Goal: Task Accomplishment & Management: Use online tool/utility

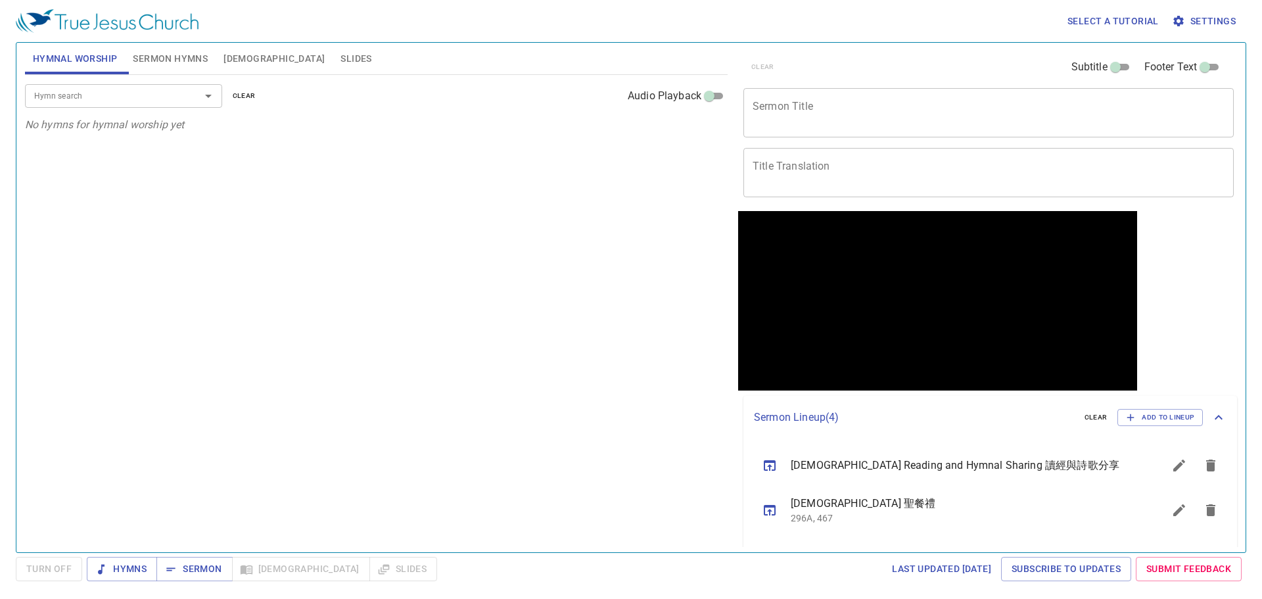
click at [179, 58] on span "Sermon Hymns" at bounding box center [170, 59] width 75 height 16
click at [884, 113] on textarea "Sermon Title" at bounding box center [988, 112] width 472 height 25
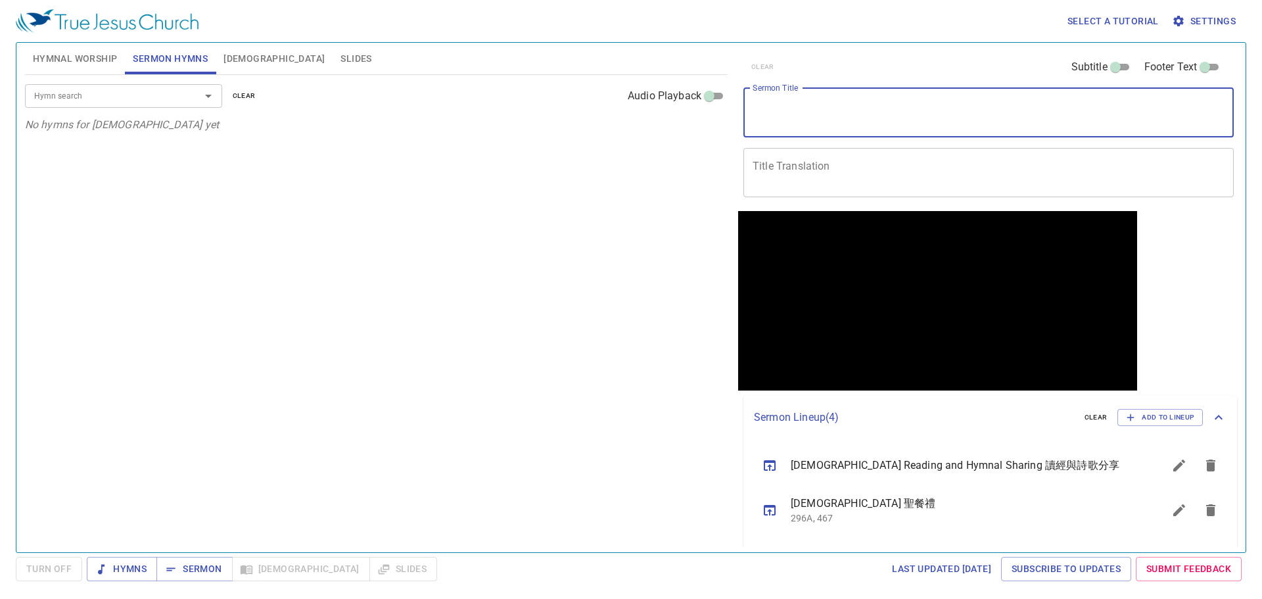
paste textarea "Mission Of The Church(2) 教会的使命 (二)"
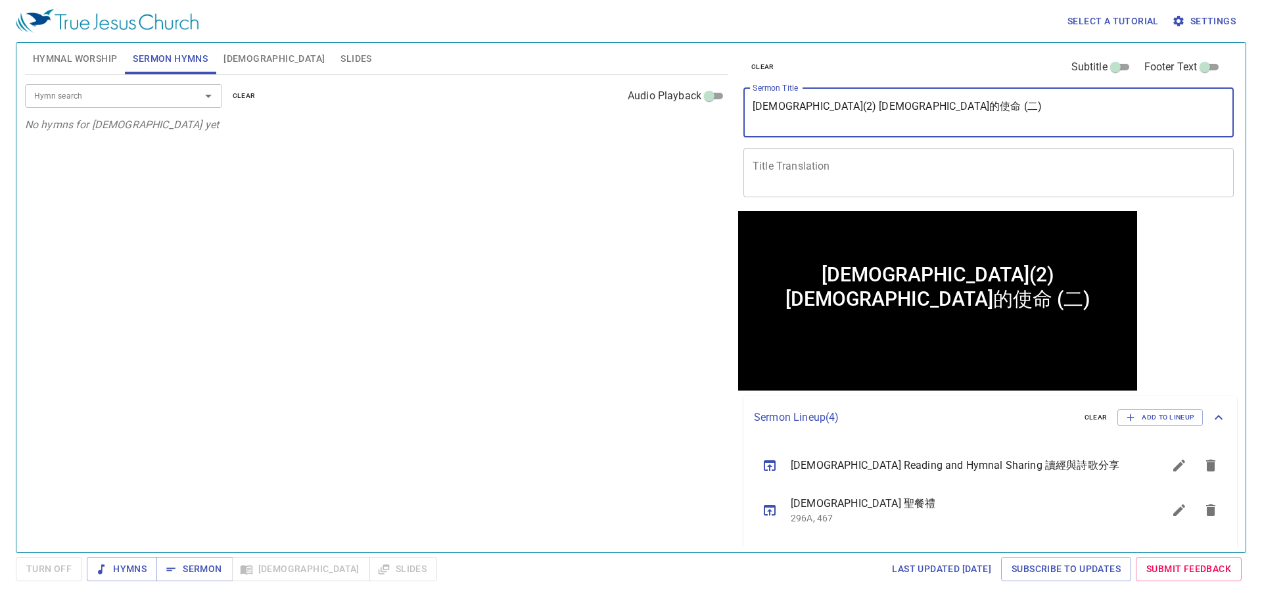
click at [882, 103] on textarea "Mission Of The Church(2) 教会的使命 (二)" at bounding box center [988, 112] width 472 height 25
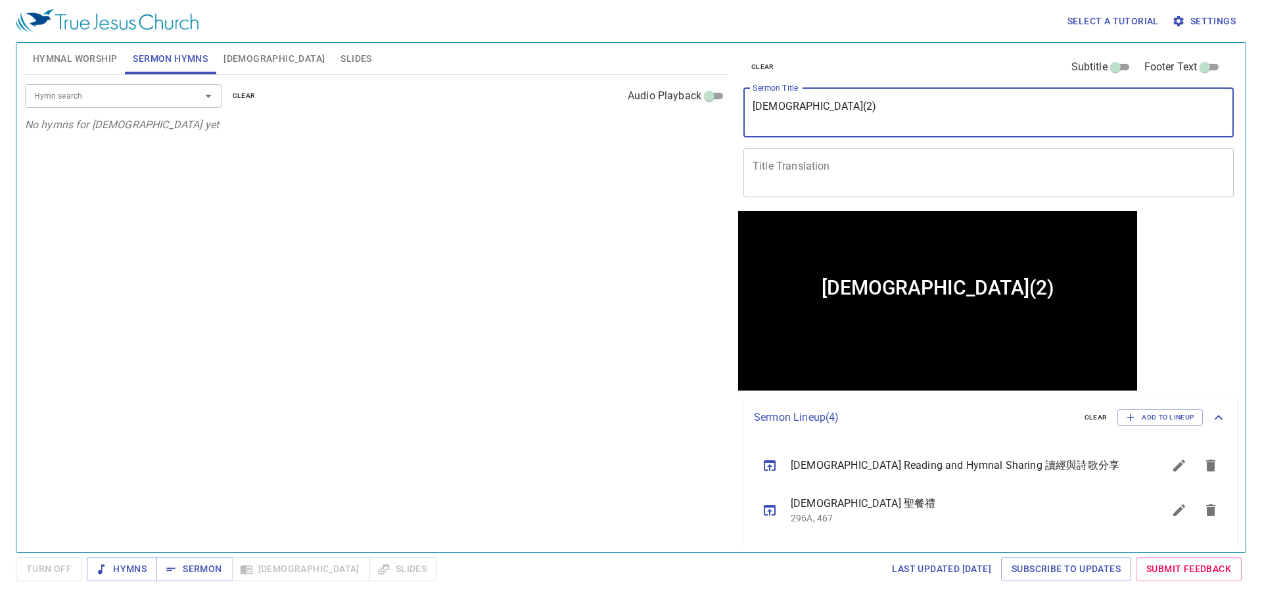
type textarea "[DEMOGRAPHIC_DATA](2)"
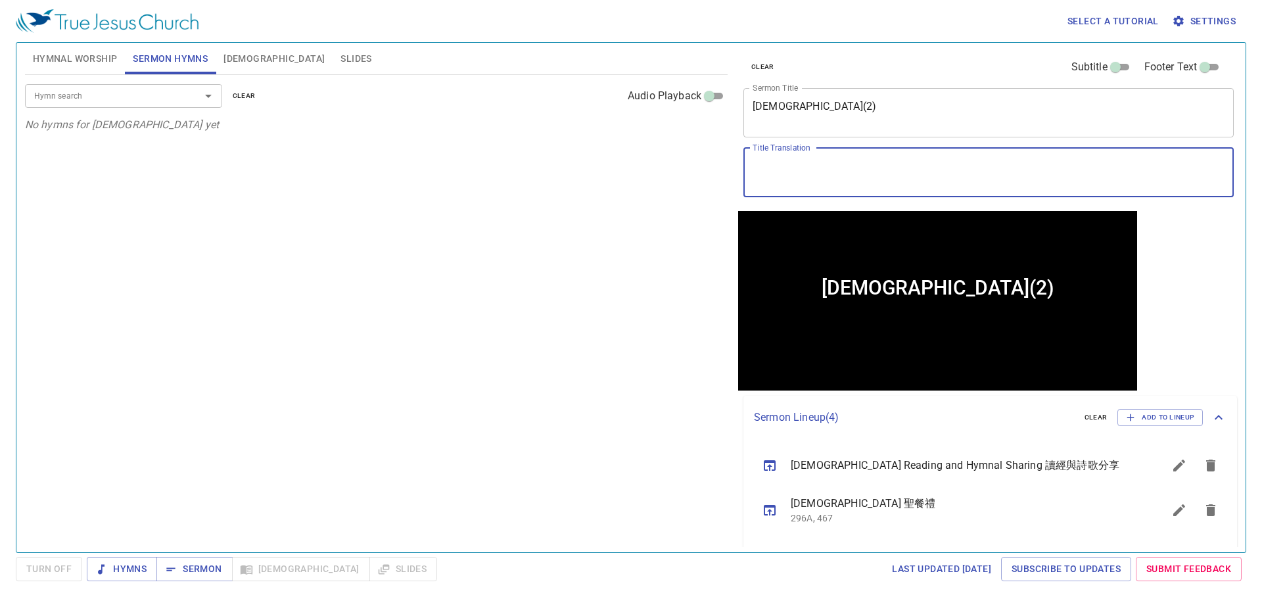
paste textarea "[DEMOGRAPHIC_DATA]的使命 (二)"
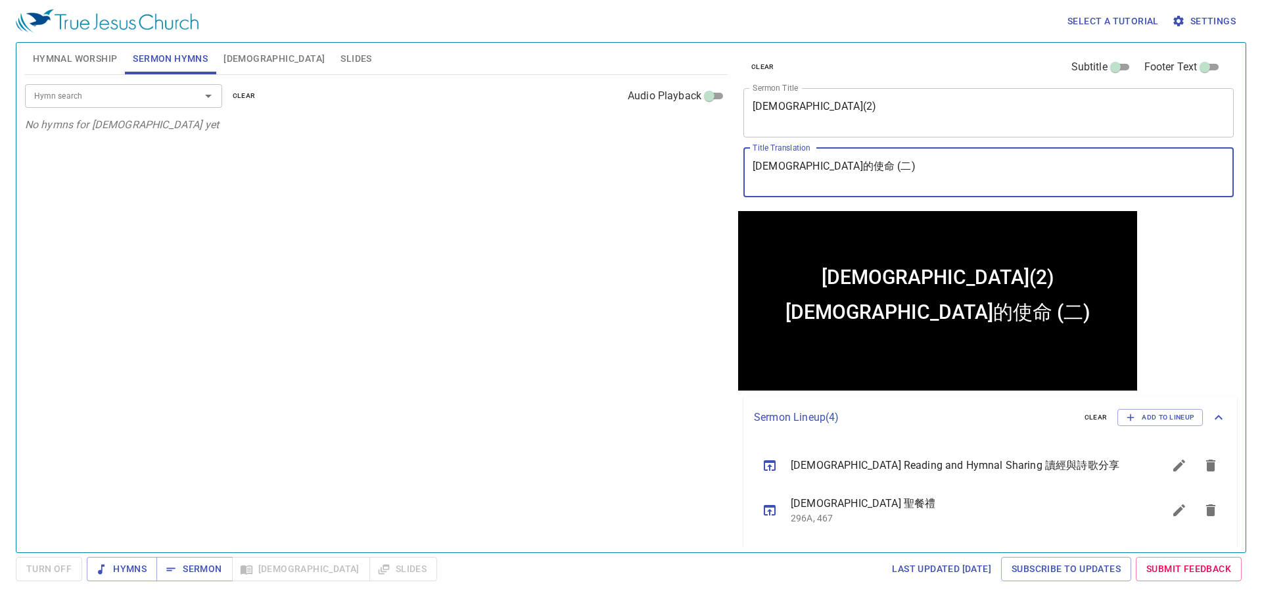
type textarea "[DEMOGRAPHIC_DATA]的使命 (二)"
click at [598, 293] on div "Hymn search Hymn search clear Audio Playback No hymns for sermon yet" at bounding box center [376, 308] width 702 height 466
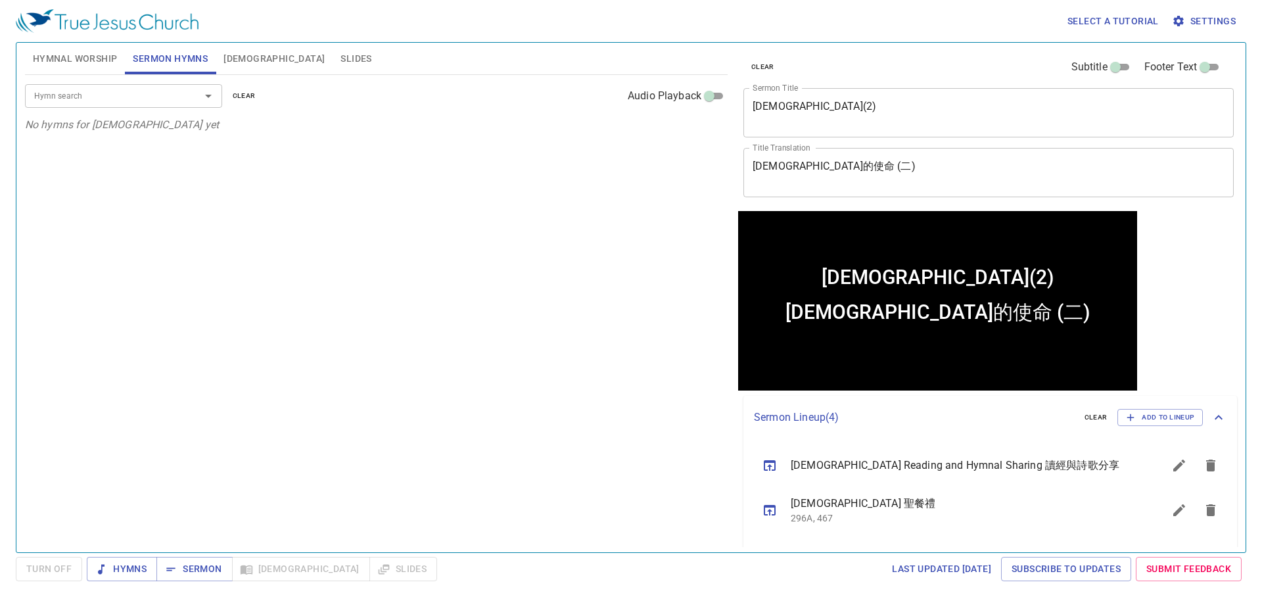
click at [91, 97] on input "Hymn search" at bounding box center [104, 95] width 150 height 15
click at [66, 70] on button "Hymnal Worship" at bounding box center [75, 59] width 101 height 32
click at [80, 95] on input "Hymn search" at bounding box center [104, 95] width 150 height 15
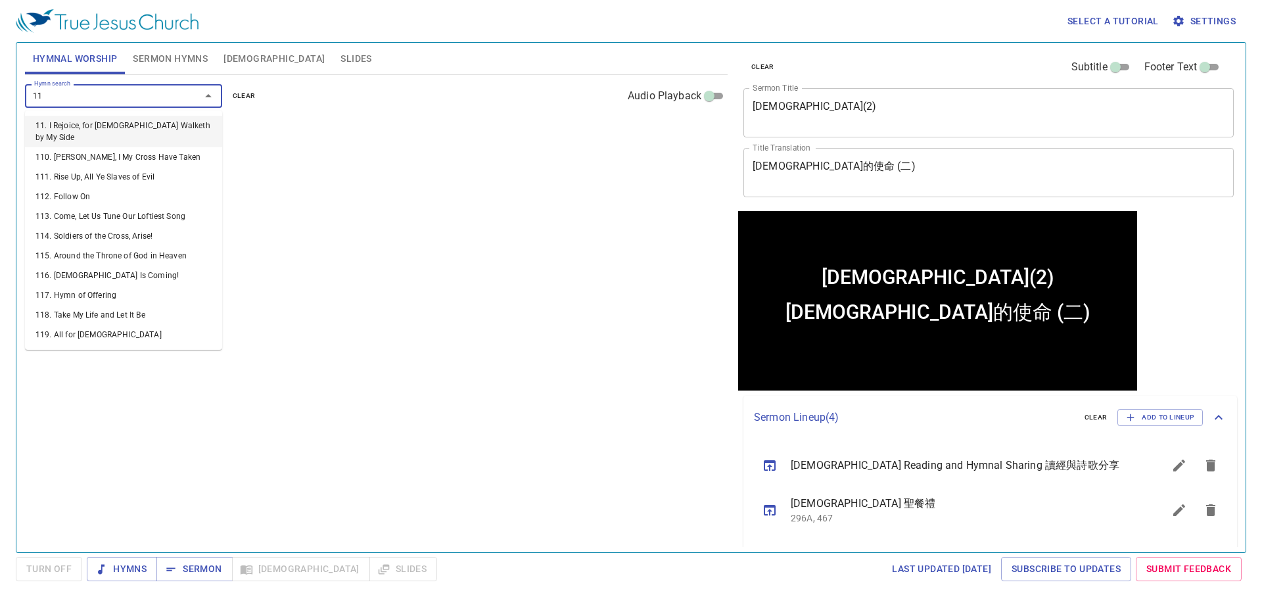
type input "119"
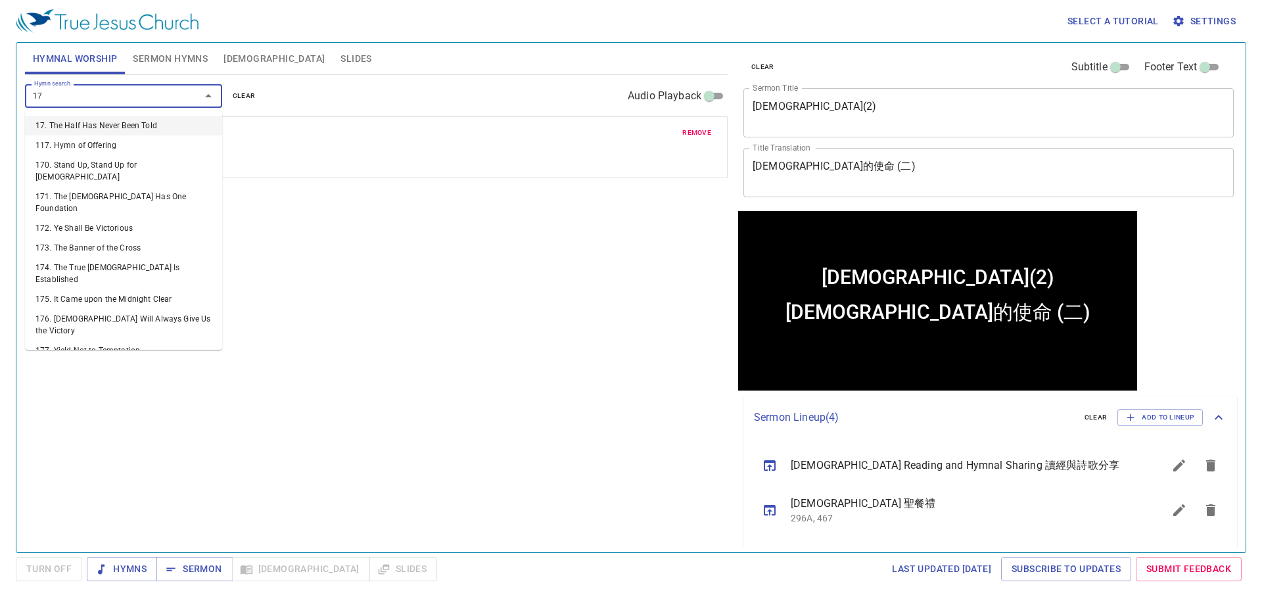
type input "171"
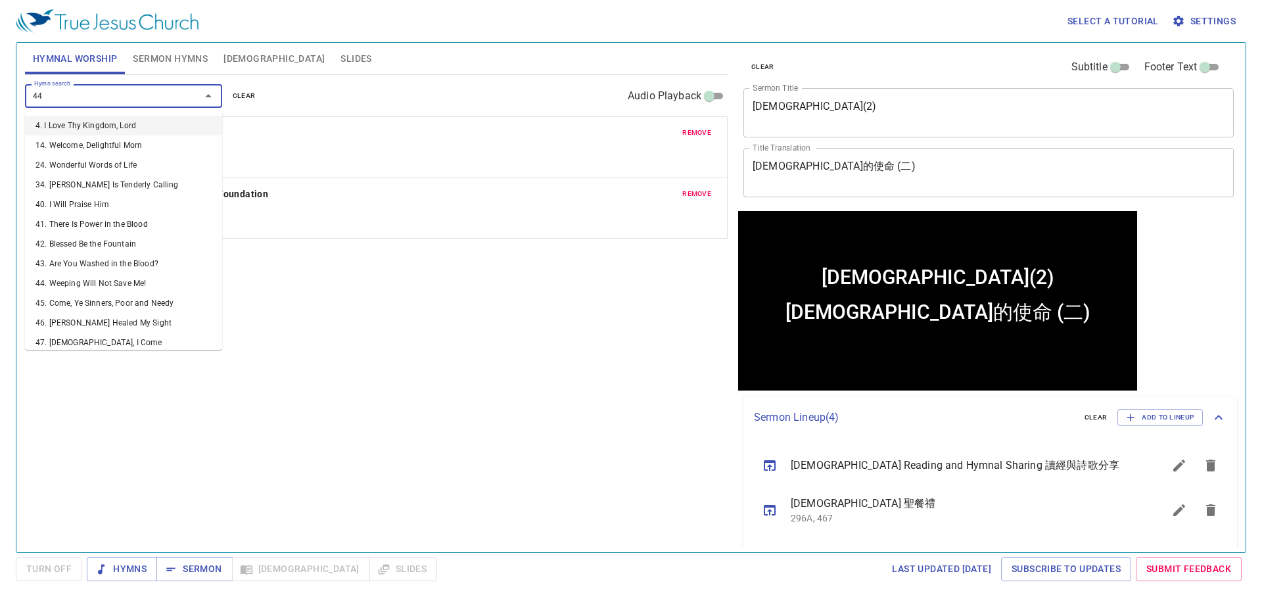
type input "442"
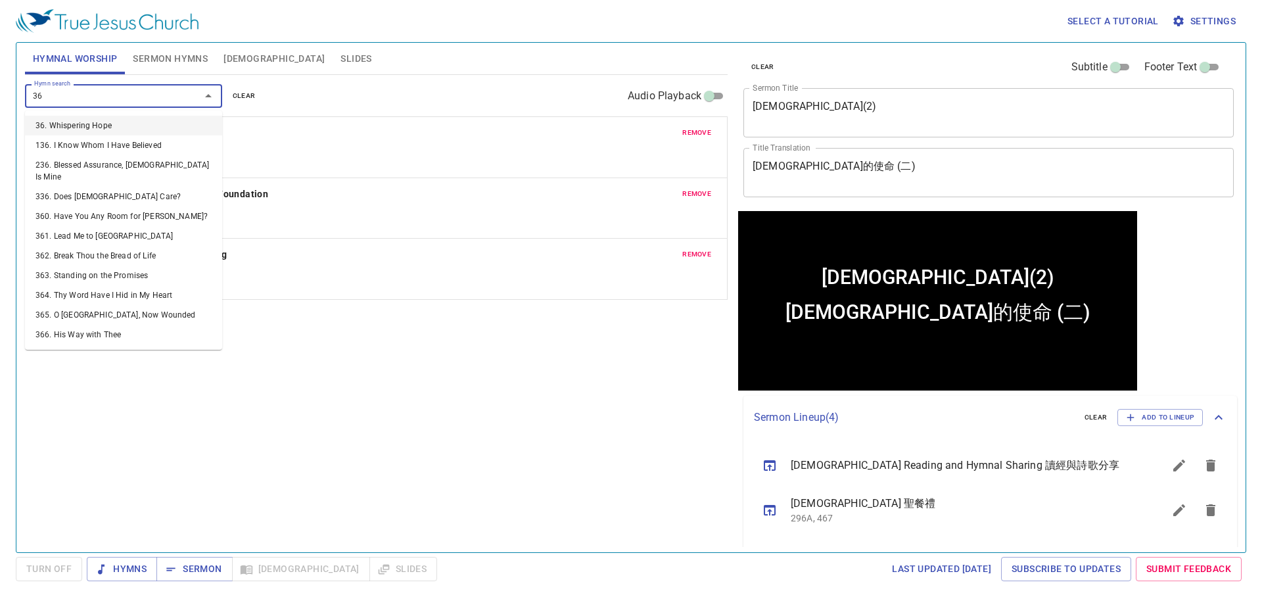
type input "367"
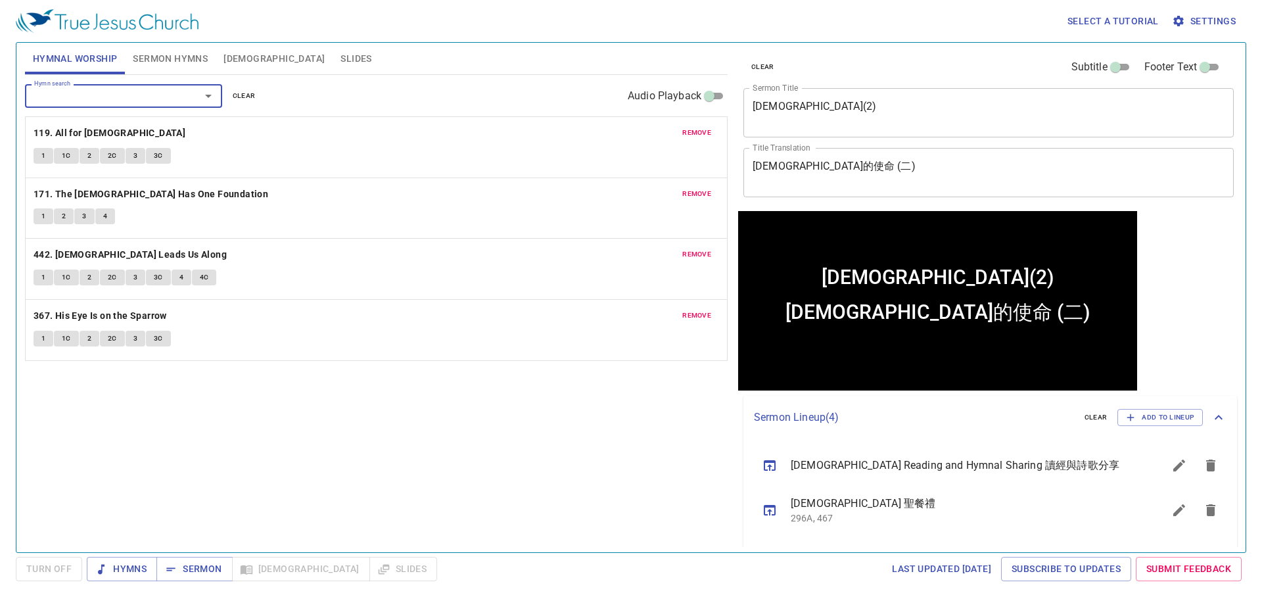
click at [174, 58] on span "Sermon Hymns" at bounding box center [170, 59] width 75 height 16
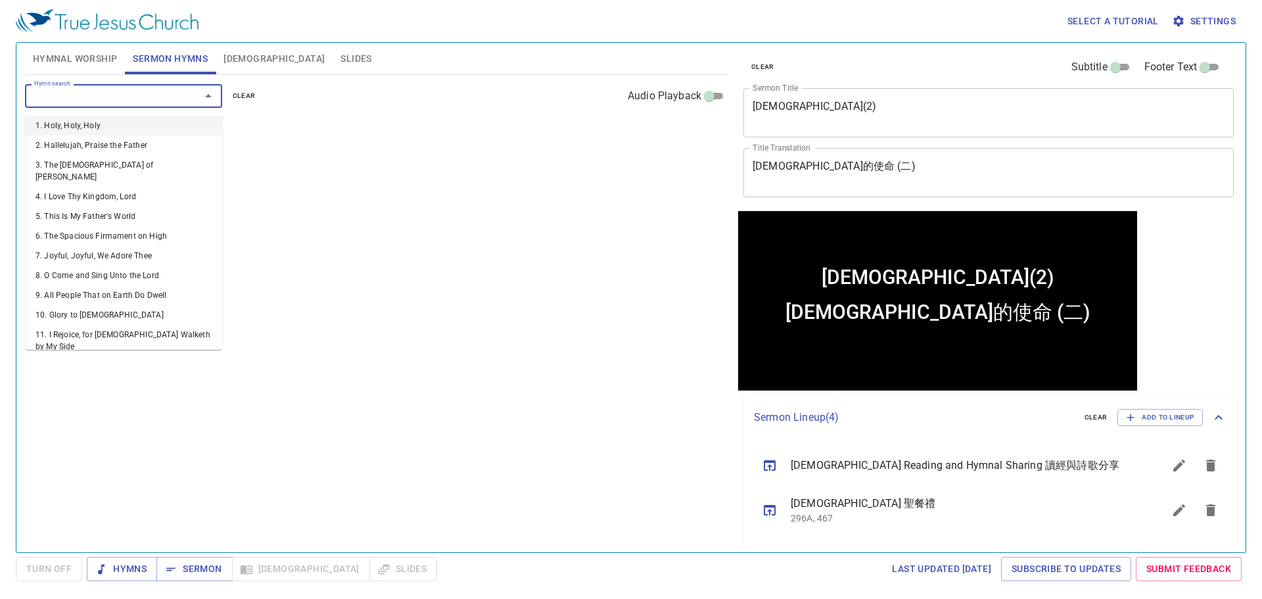
click at [153, 97] on input "Hymn search" at bounding box center [104, 95] width 150 height 15
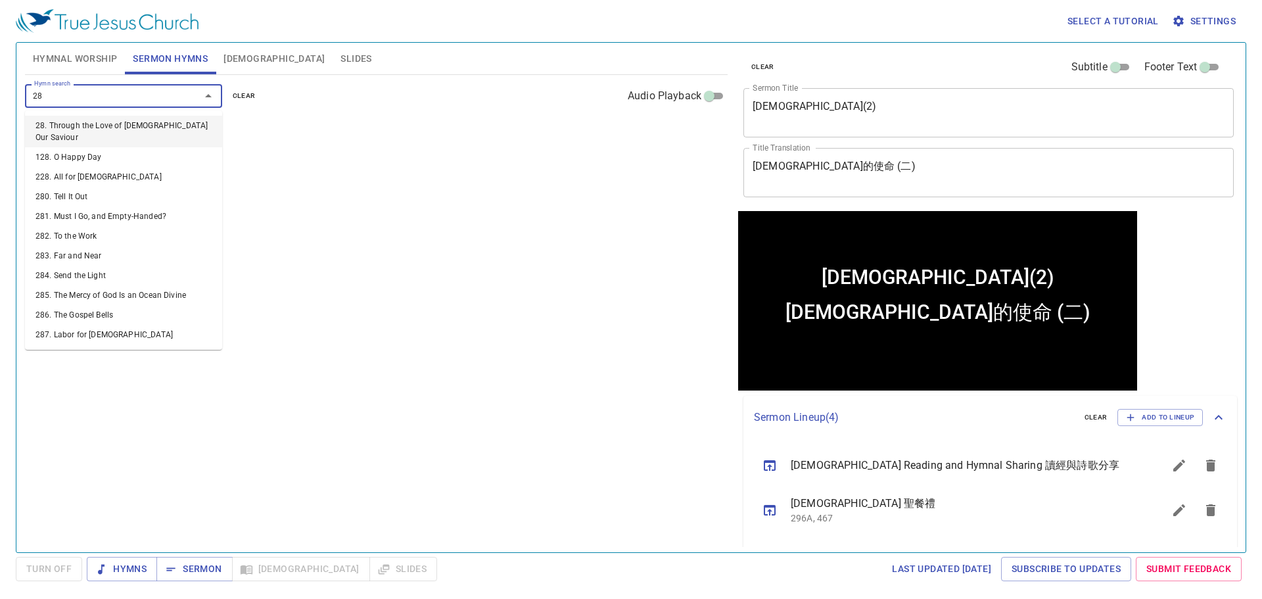
type input "286"
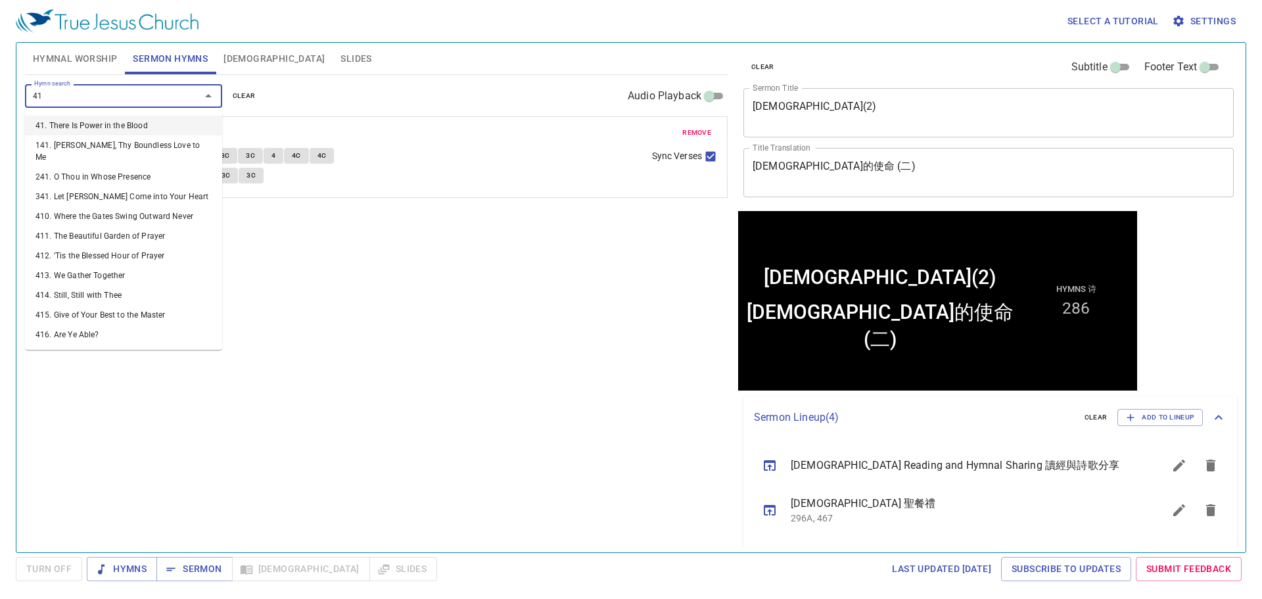
type input "416"
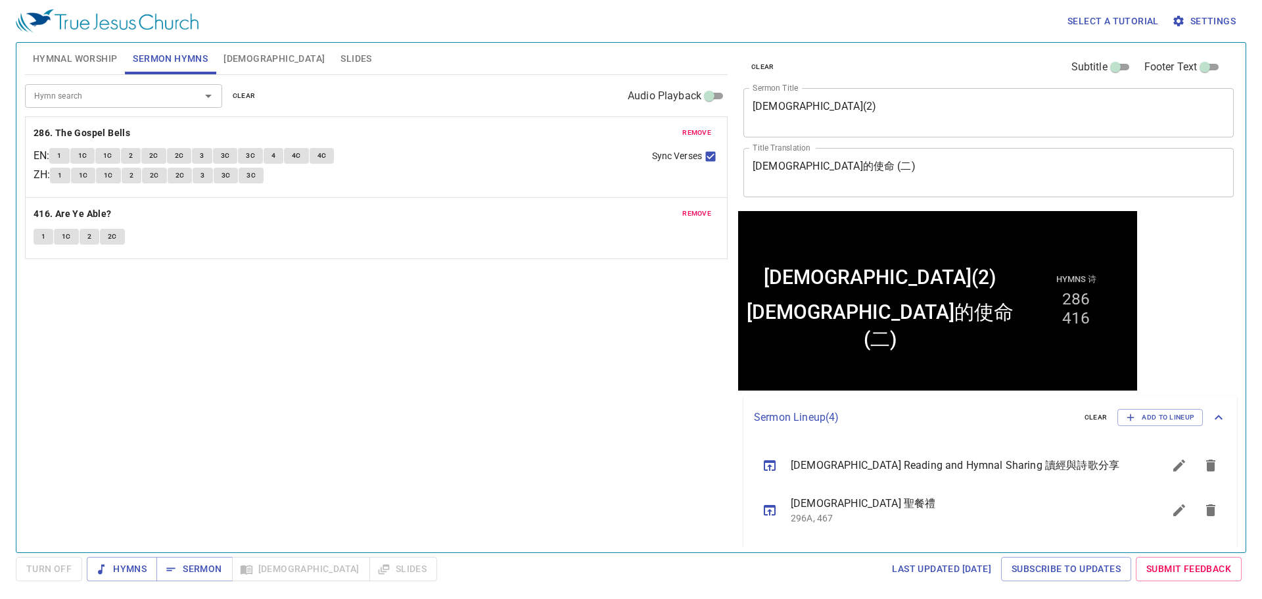
click at [624, 380] on div "Hymn search Hymn search clear Audio Playback remove 286. The Gospel Bells EN : …" at bounding box center [376, 308] width 702 height 466
drag, startPoint x: 628, startPoint y: 377, endPoint x: 515, endPoint y: 304, distance: 134.5
click at [629, 377] on div "Hymn search Hymn search clear Audio Playback remove 286. The Gospel Bells EN : …" at bounding box center [376, 308] width 702 height 466
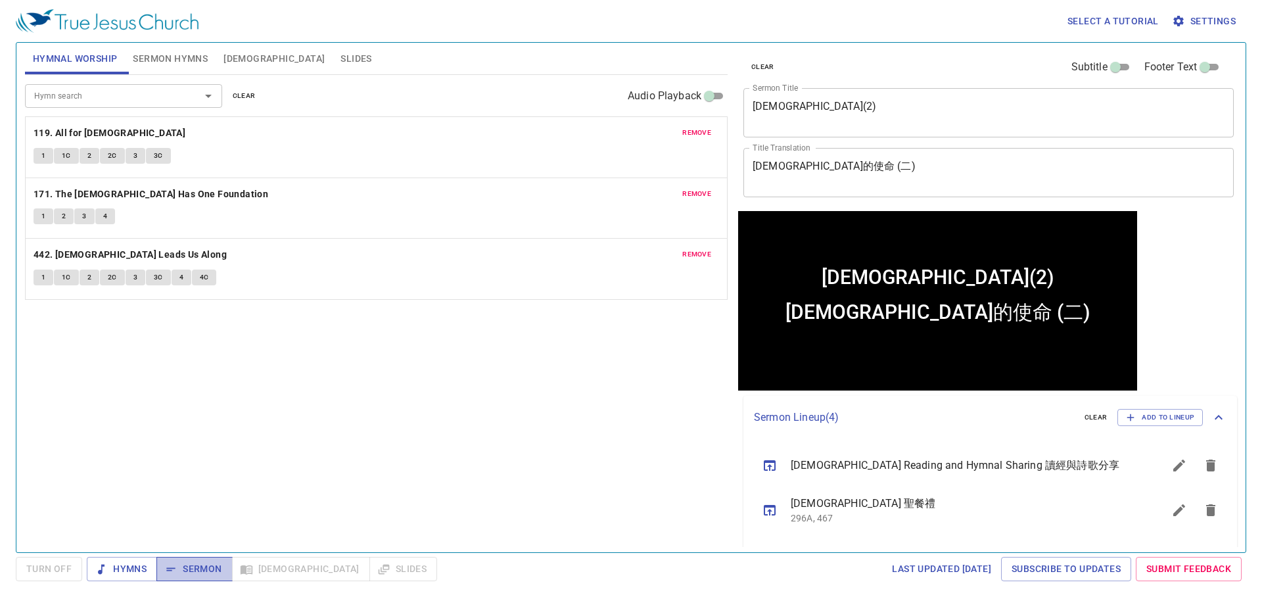
click at [200, 580] on button "Sermon" at bounding box center [194, 569] width 76 height 24
drag, startPoint x: 322, startPoint y: 326, endPoint x: 332, endPoint y: 312, distance: 17.3
click at [322, 326] on div "Hymn search Hymn search clear Audio Playback remove 119. All for Jesus 1 1C 2 2…" at bounding box center [376, 308] width 702 height 466
click at [332, 43] on button "Slides" at bounding box center [355, 59] width 47 height 32
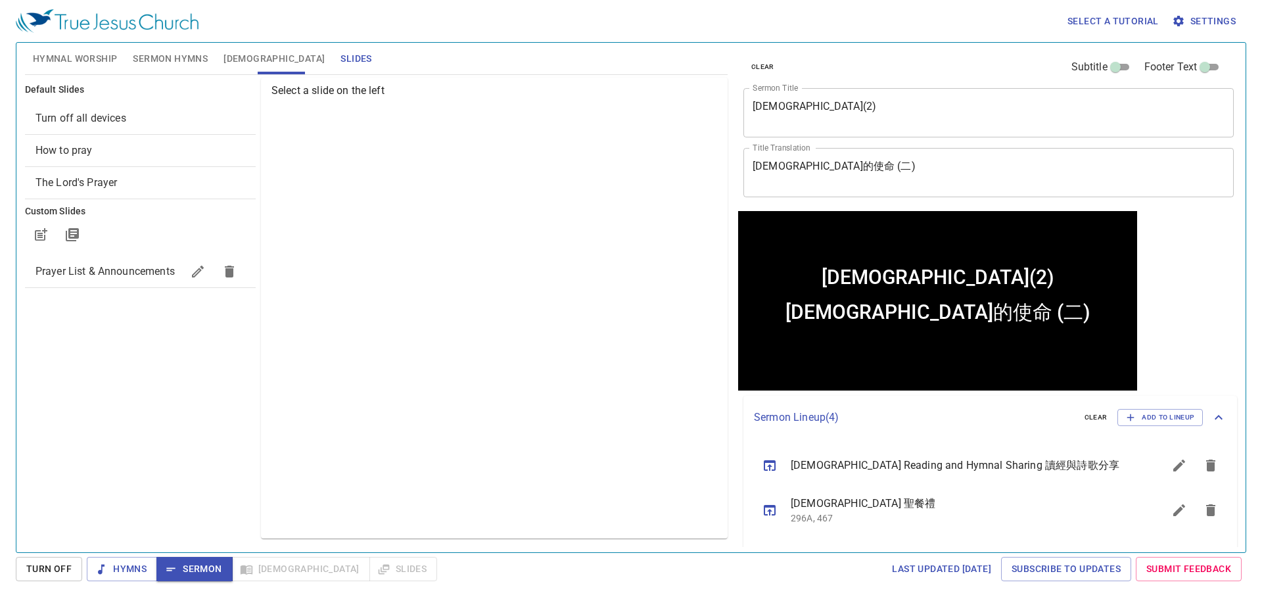
click at [340, 51] on span "Slides" at bounding box center [355, 59] width 31 height 16
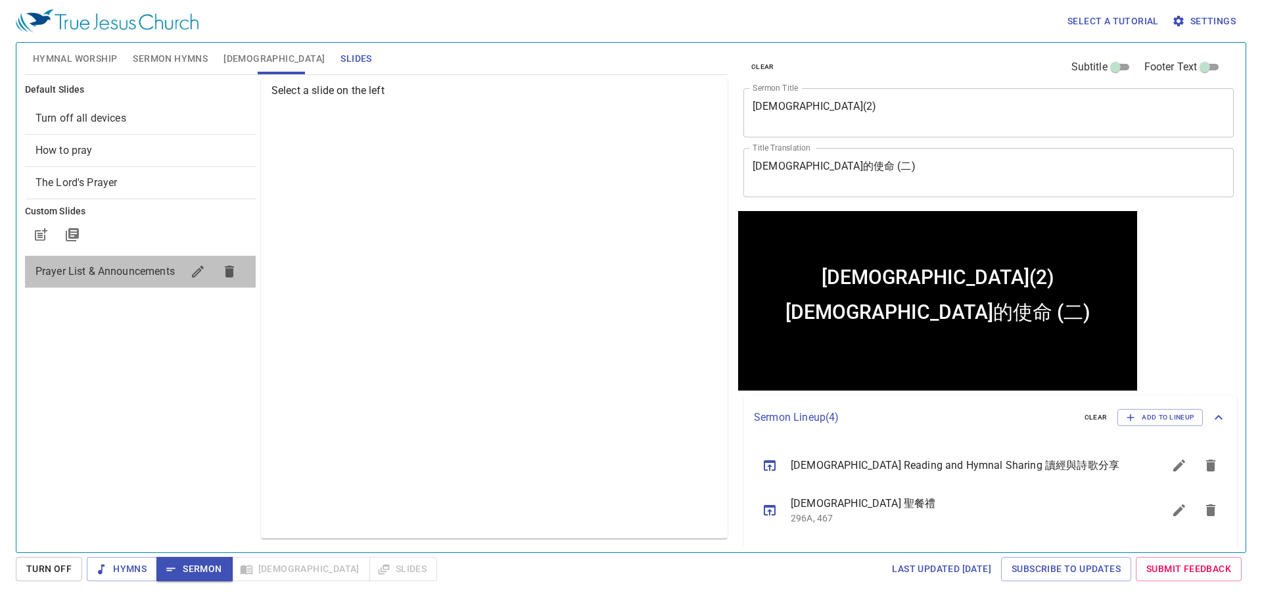
click at [162, 271] on span "Prayer List & Announcements" at bounding box center [104, 271] width 139 height 12
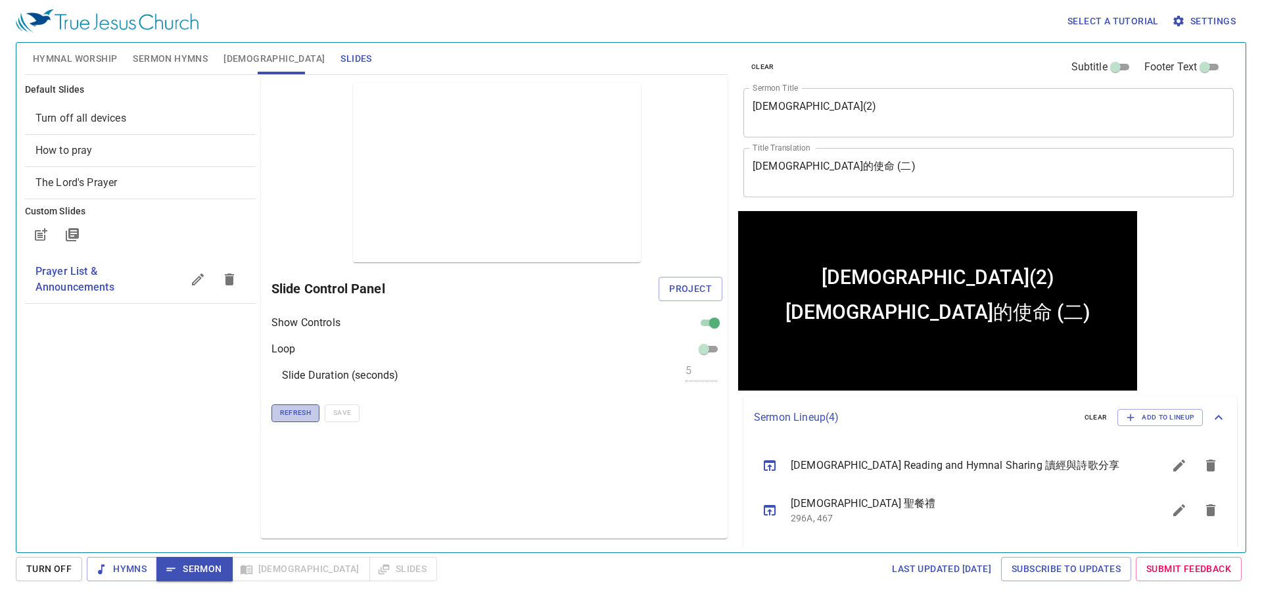
click at [285, 415] on span "Refresh" at bounding box center [295, 413] width 31 height 12
click at [175, 51] on span "Sermon Hymns" at bounding box center [170, 59] width 75 height 16
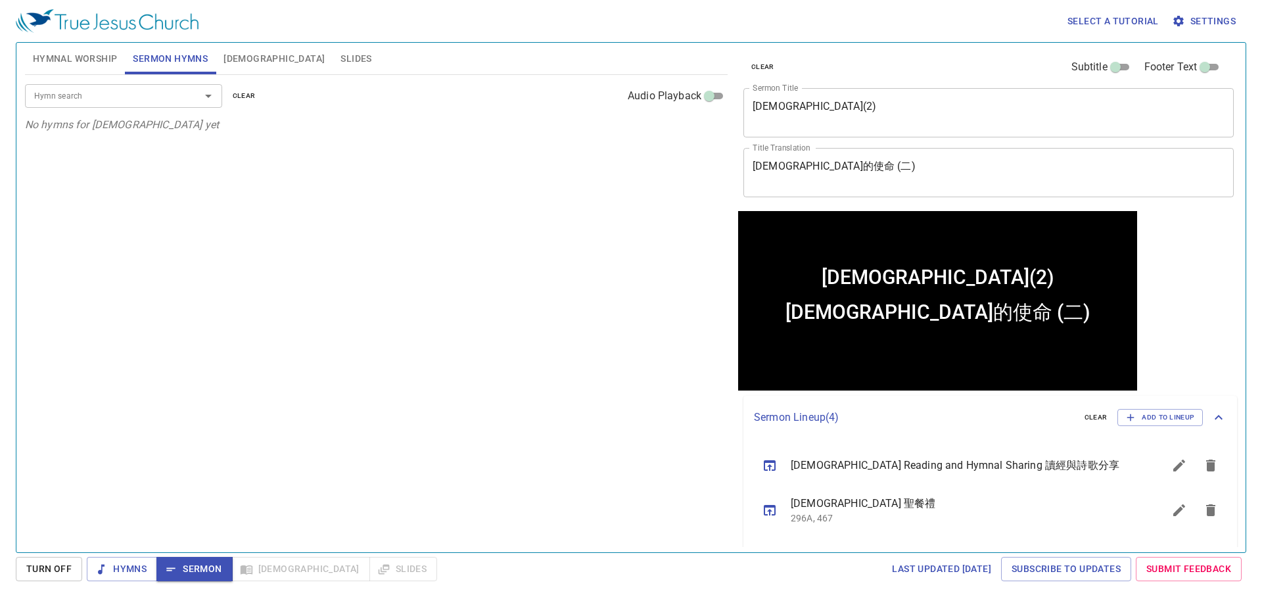
click at [72, 55] on span "Hymnal Worship" at bounding box center [75, 59] width 85 height 16
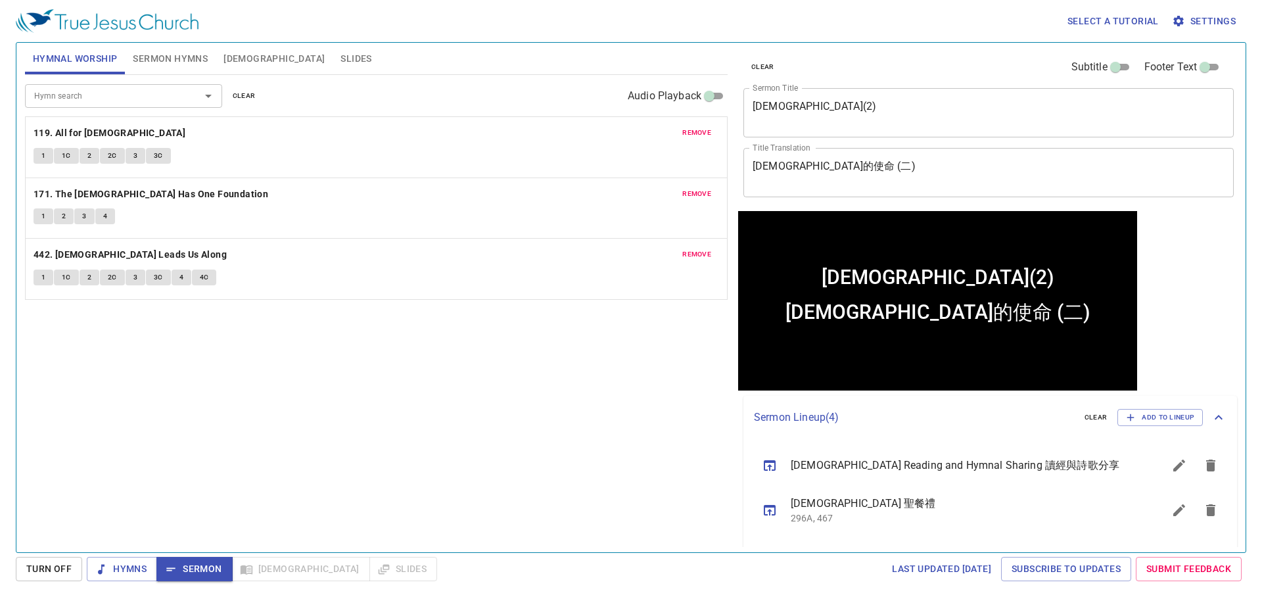
click at [210, 57] on button "Sermon Hymns" at bounding box center [170, 59] width 91 height 32
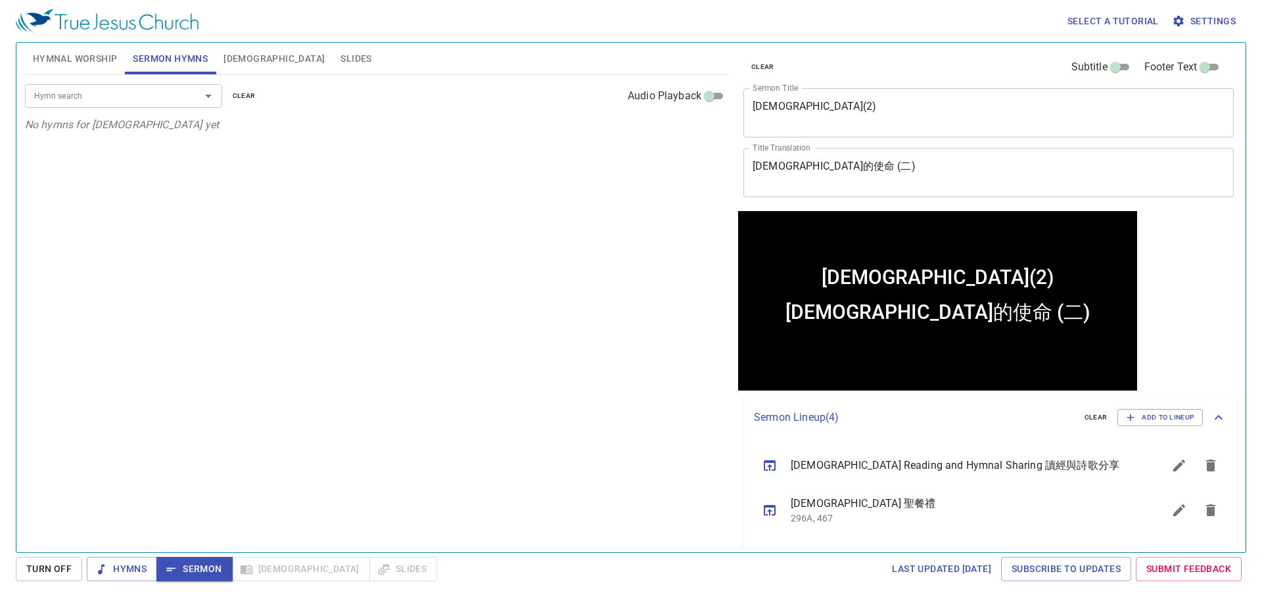
click at [237, 58] on span "[DEMOGRAPHIC_DATA]" at bounding box center [273, 59] width 101 height 16
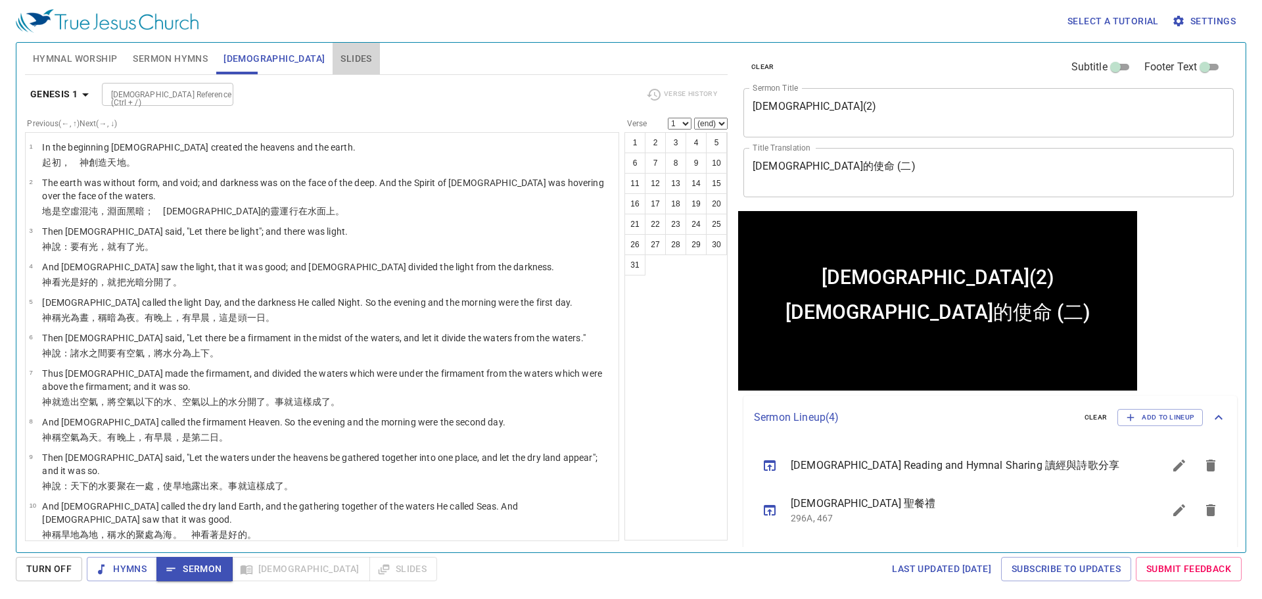
drag, startPoint x: 277, startPoint y: 62, endPoint x: 229, endPoint y: 64, distance: 47.3
click at [340, 62] on span "Slides" at bounding box center [355, 59] width 31 height 16
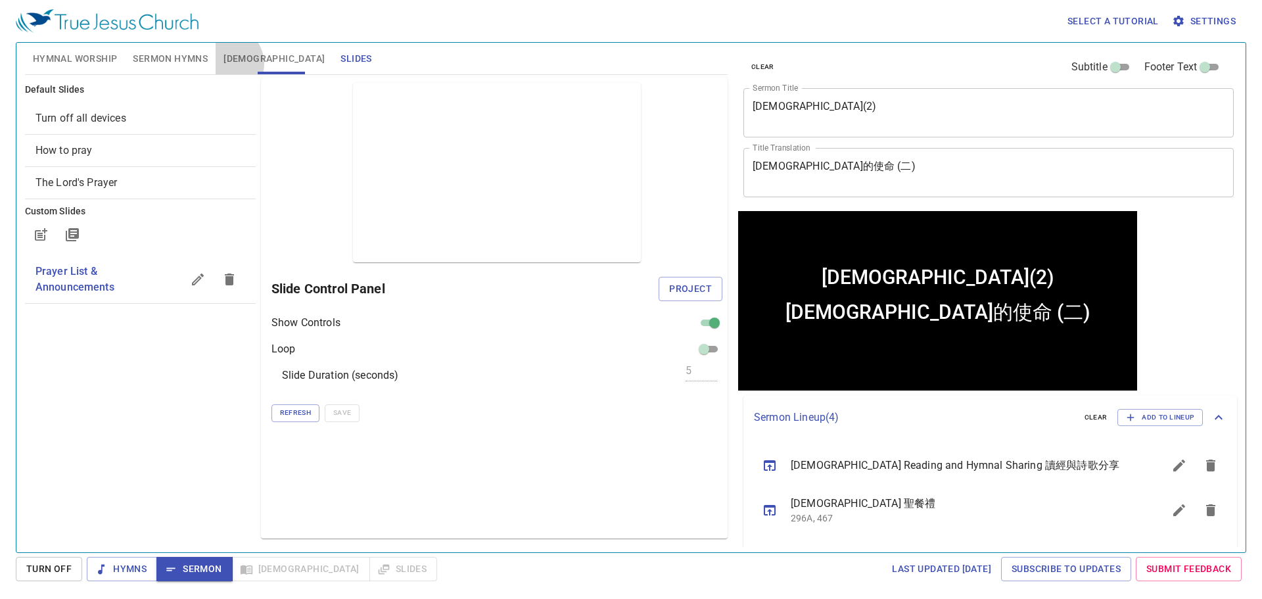
click at [225, 64] on span "[DEMOGRAPHIC_DATA]" at bounding box center [273, 59] width 101 height 16
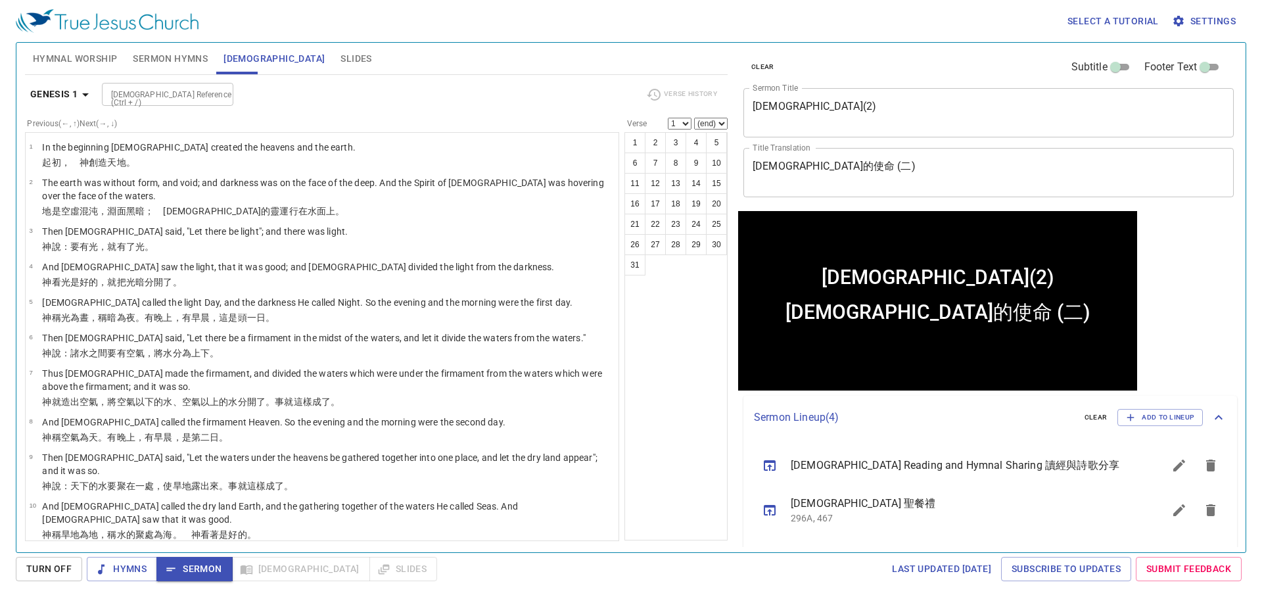
click at [189, 61] on span "Sermon Hymns" at bounding box center [170, 59] width 75 height 16
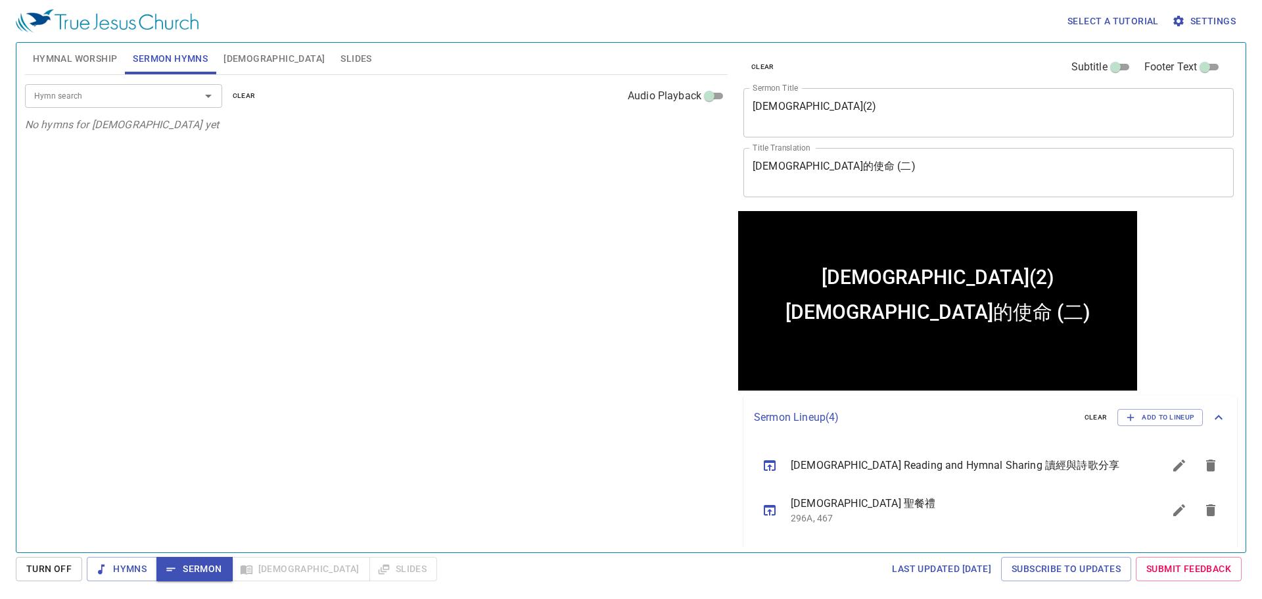
click at [97, 37] on div "Select a tutorial Settings" at bounding box center [628, 21] width 1225 height 42
drag, startPoint x: 106, startPoint y: 53, endPoint x: 116, endPoint y: 62, distance: 13.0
click at [107, 55] on button "Hymnal Worship" at bounding box center [75, 59] width 101 height 32
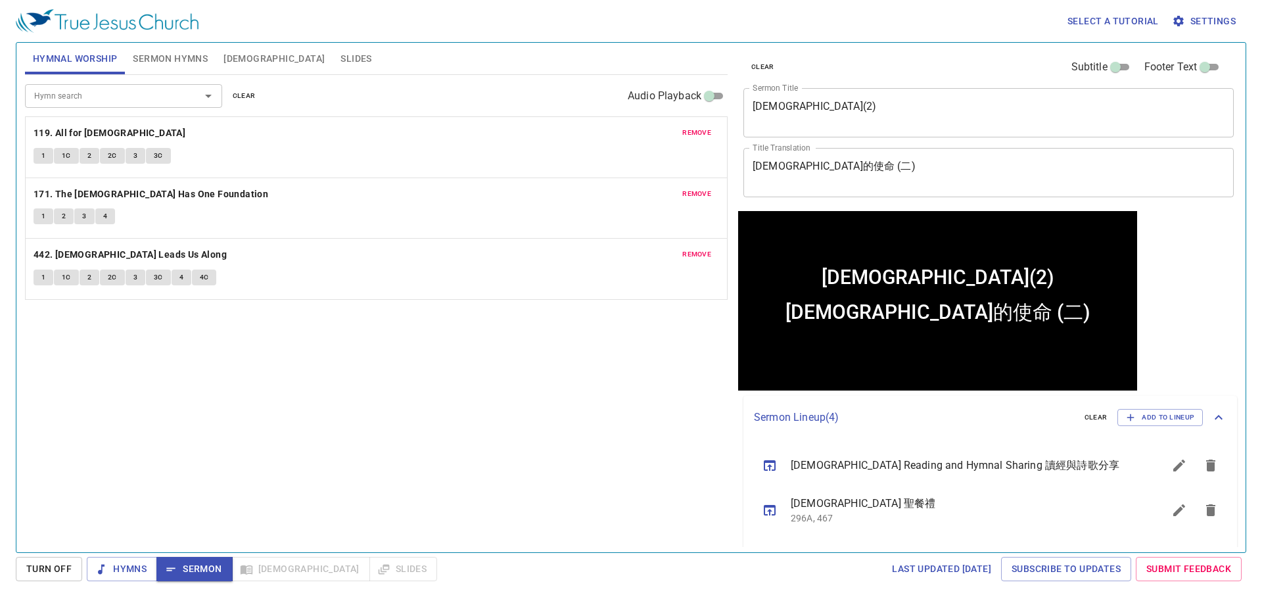
click at [340, 60] on span "Slides" at bounding box center [355, 59] width 31 height 16
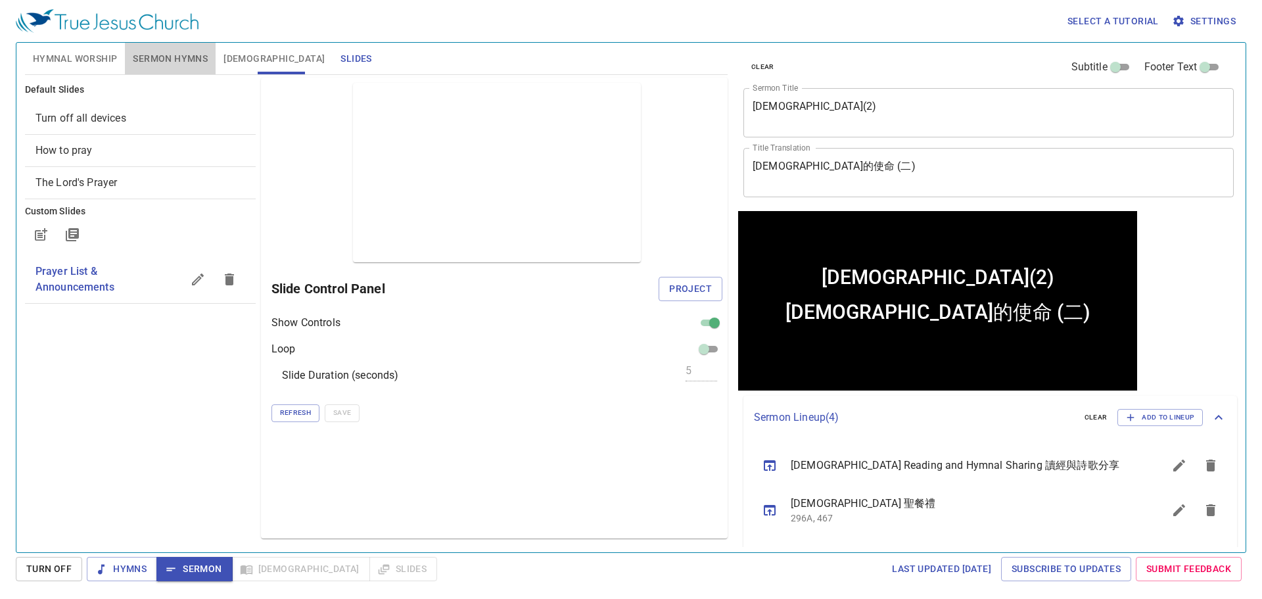
click at [214, 45] on button "Sermon Hymns" at bounding box center [170, 59] width 91 height 32
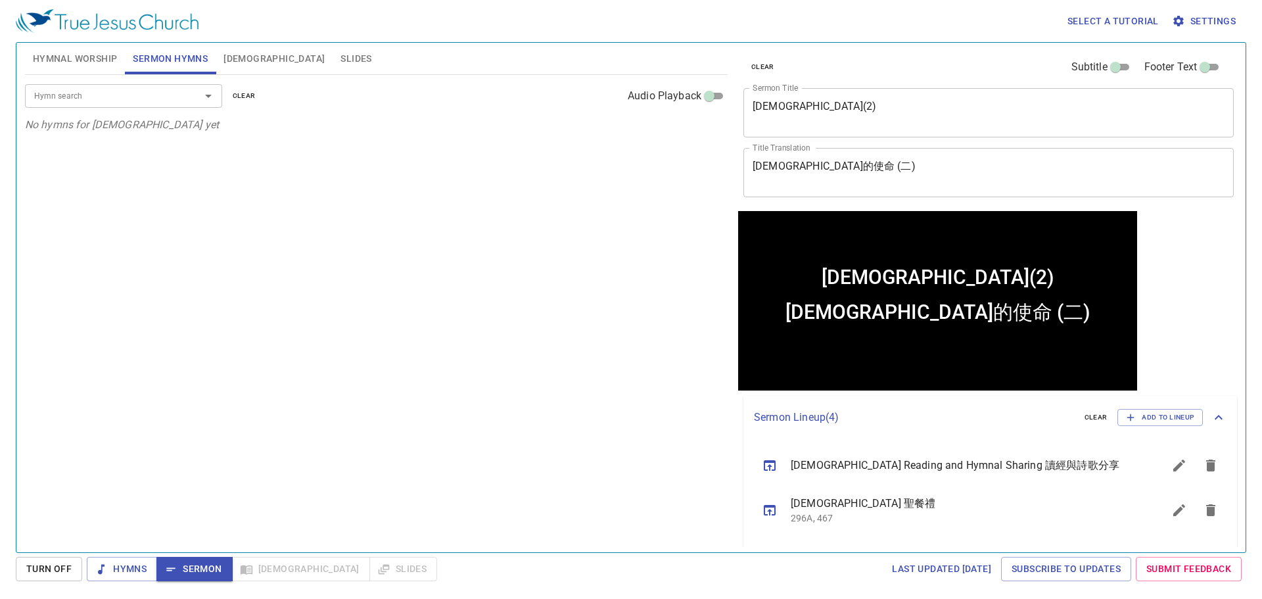
click at [193, 55] on span "Sermon Hymns" at bounding box center [170, 59] width 75 height 16
click at [251, 50] on button "[DEMOGRAPHIC_DATA]" at bounding box center [274, 59] width 117 height 32
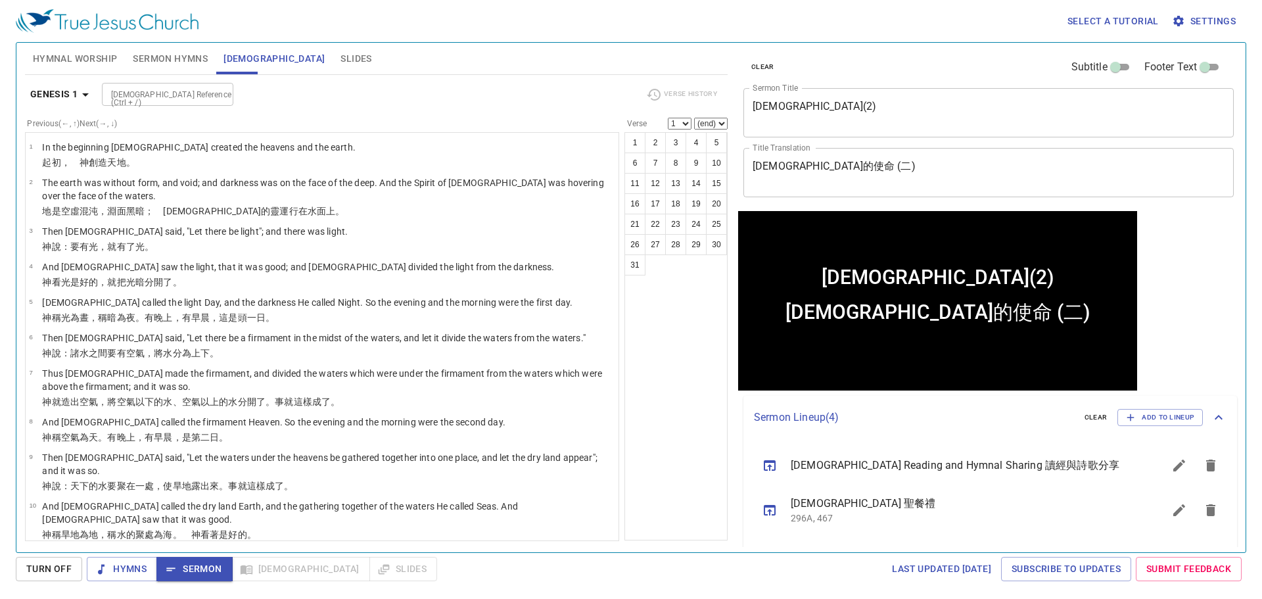
click at [91, 59] on span "Hymnal Worship" at bounding box center [75, 59] width 85 height 16
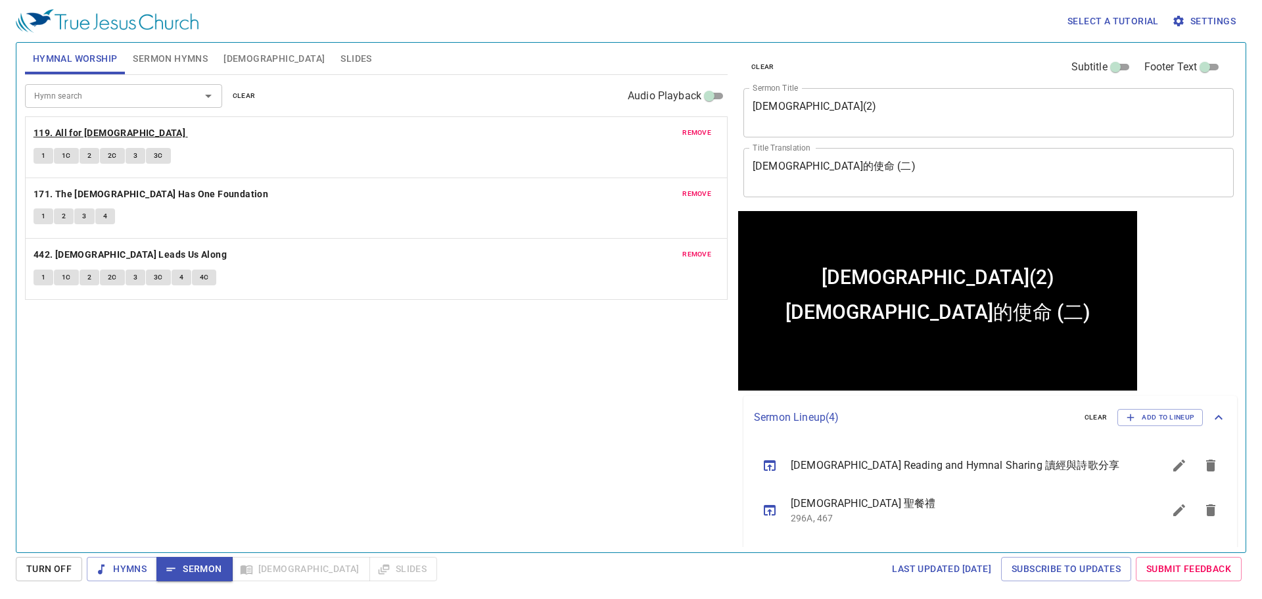
click at [93, 131] on b "119. All for [DEMOGRAPHIC_DATA]" at bounding box center [110, 133] width 152 height 16
click at [41, 156] on span "1" at bounding box center [43, 156] width 4 height 12
click at [161, 324] on div "Hymn search Hymn search clear Audio Playback remove 119. All for Jesus 1 1C 2 2…" at bounding box center [376, 308] width 702 height 466
click at [173, 474] on div "Hymn search Hymn search clear Audio Playback remove 119. All for Jesus 1 1C 2 2…" at bounding box center [376, 308] width 702 height 466
click at [85, 156] on button "2" at bounding box center [90, 156] width 20 height 16
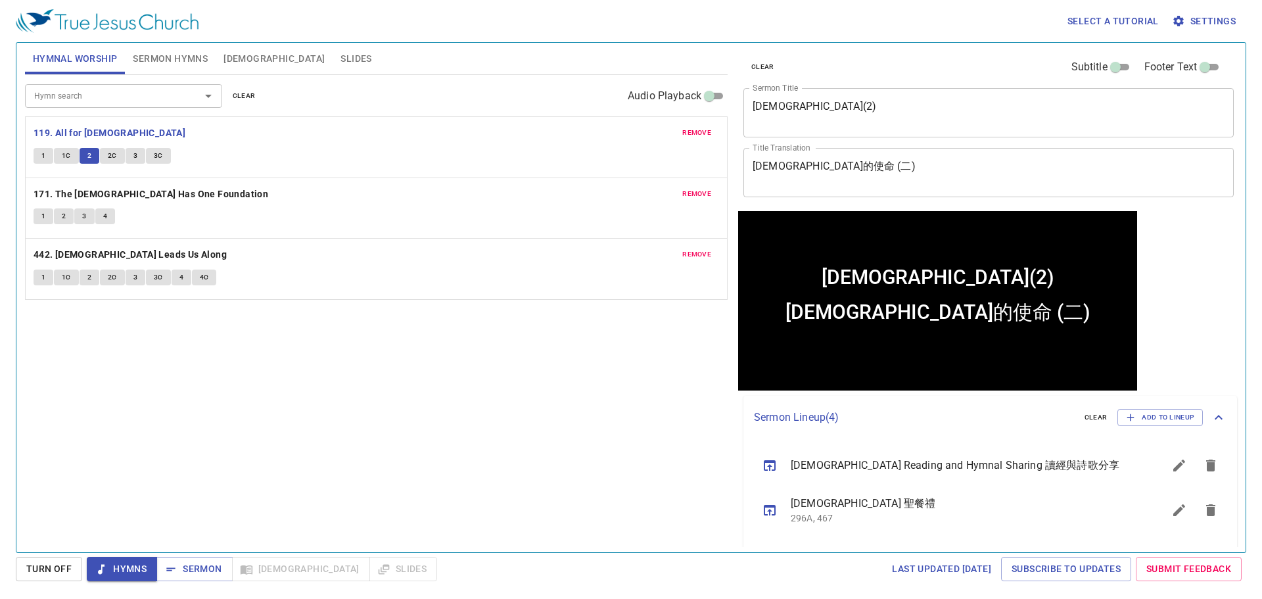
click at [229, 381] on div "Hymn search Hymn search clear Audio Playback remove 119. All for Jesus 1 1C 2 2…" at bounding box center [376, 308] width 702 height 466
click at [149, 51] on span "Sermon Hymns" at bounding box center [170, 59] width 75 height 16
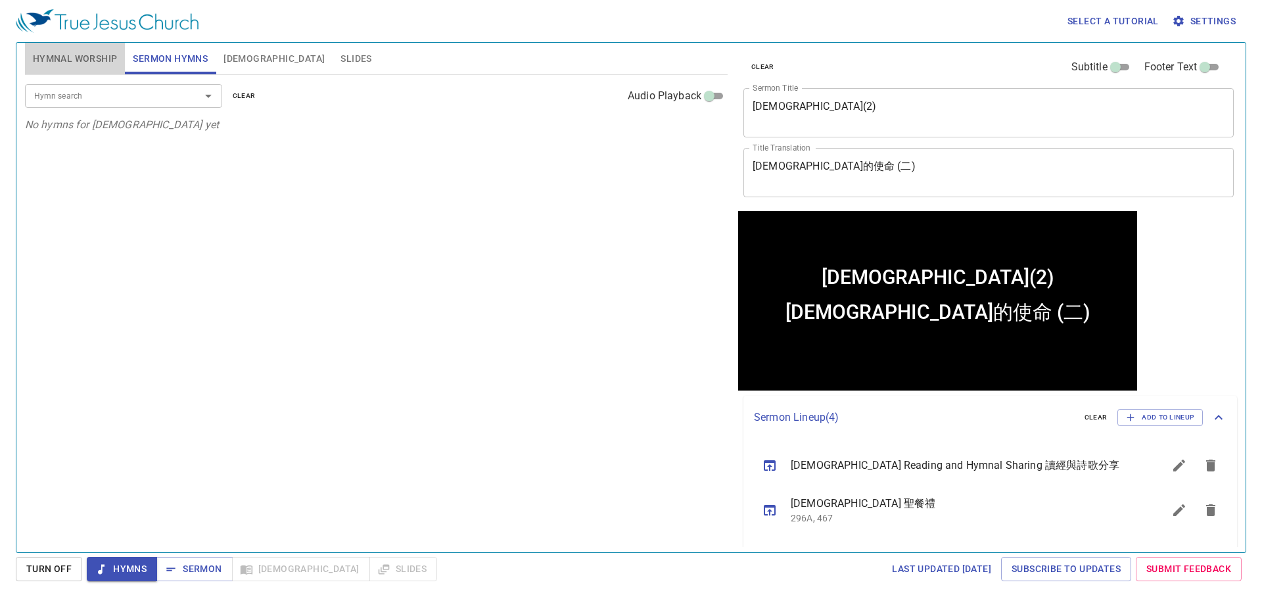
click at [103, 67] on button "Hymnal Worship" at bounding box center [75, 59] width 101 height 32
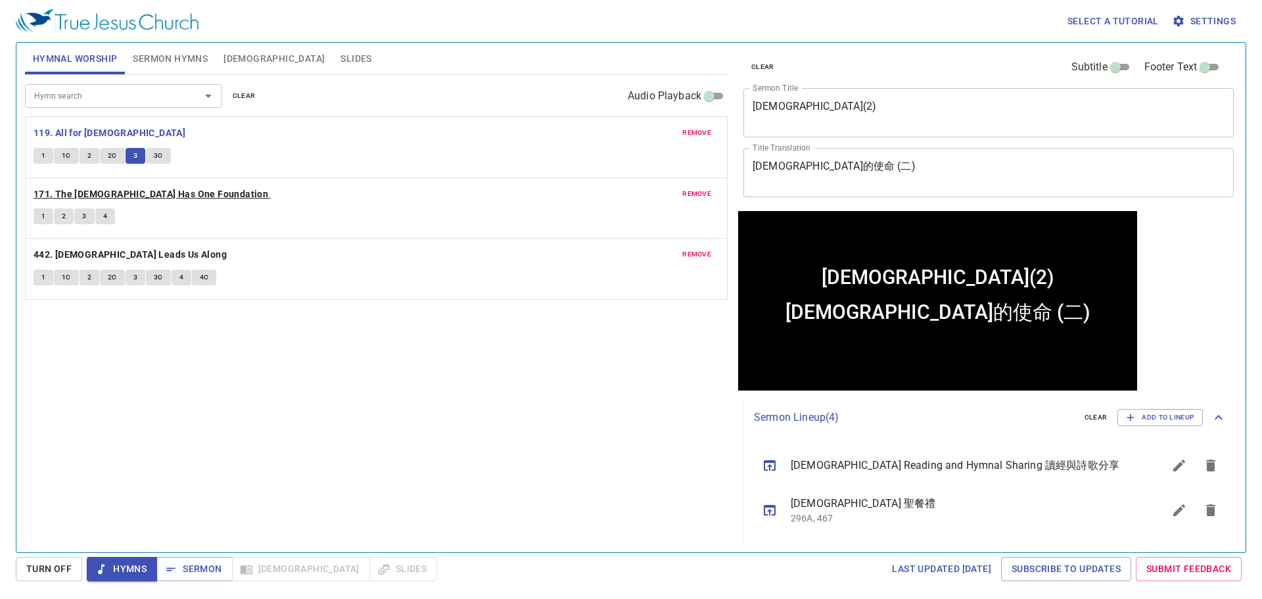
click at [58, 196] on b "171. The [DEMOGRAPHIC_DATA] Has One Foundation" at bounding box center [151, 194] width 235 height 16
click at [41, 210] on button "1" at bounding box center [44, 216] width 20 height 16
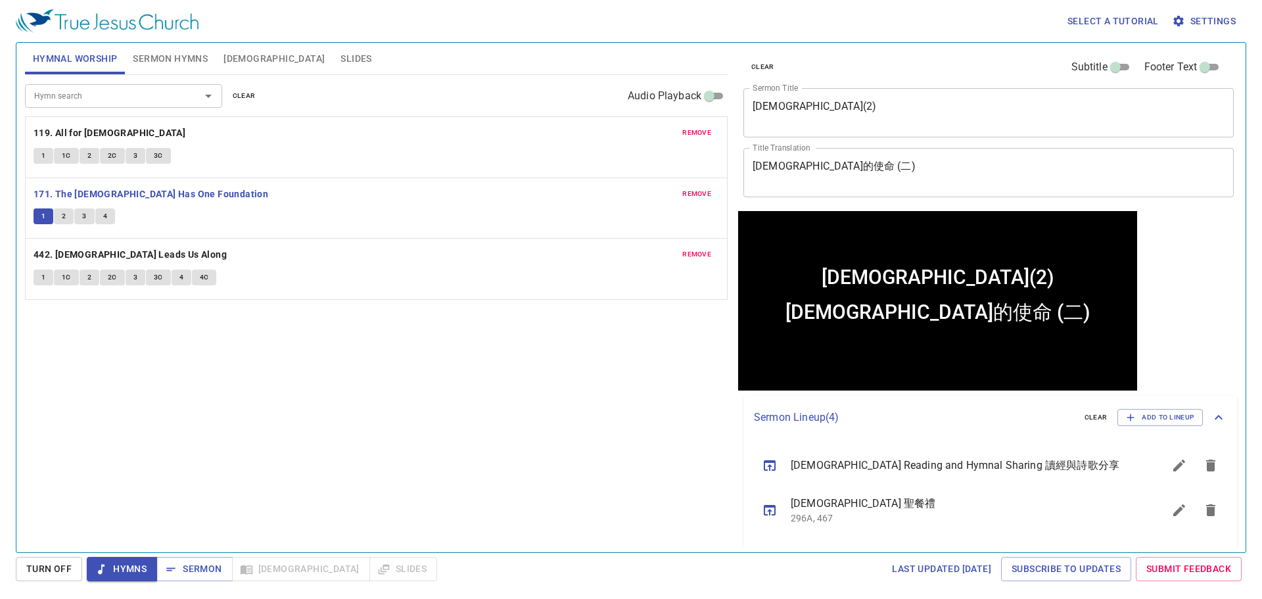
click at [143, 401] on div "Hymn search Hymn search clear Audio Playback remove 119. All for Jesus 1 1C 2 2…" at bounding box center [376, 308] width 702 height 466
click at [201, 57] on span "Sermon Hymns" at bounding box center [170, 59] width 75 height 16
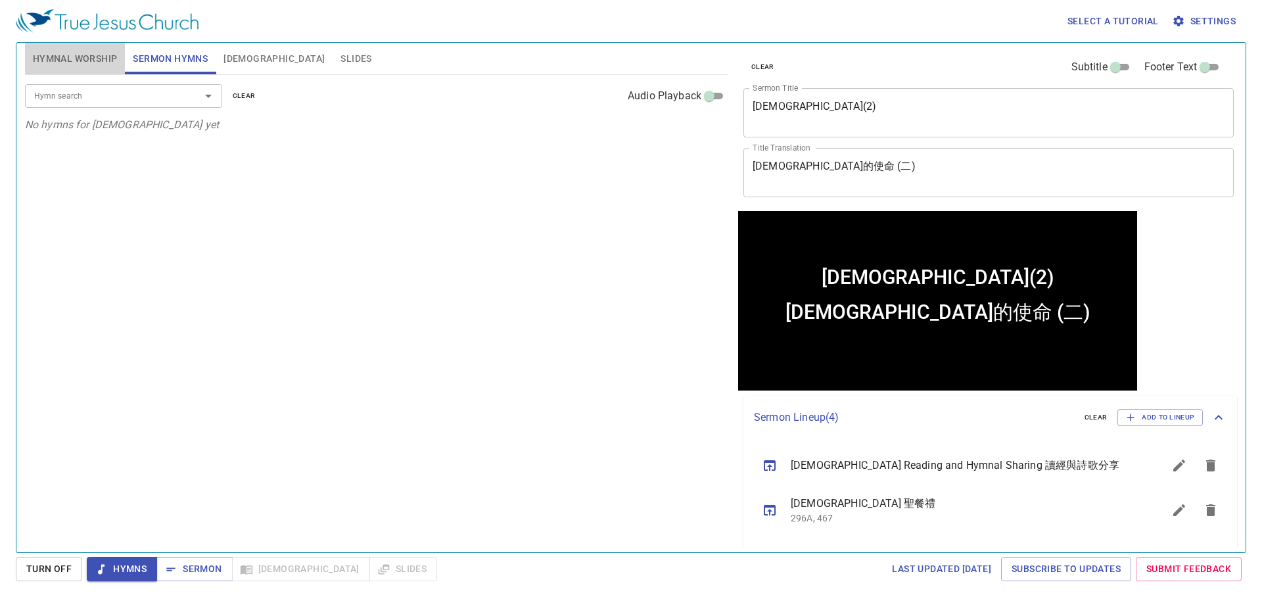
click at [99, 58] on span "Hymnal Worship" at bounding box center [75, 59] width 85 height 16
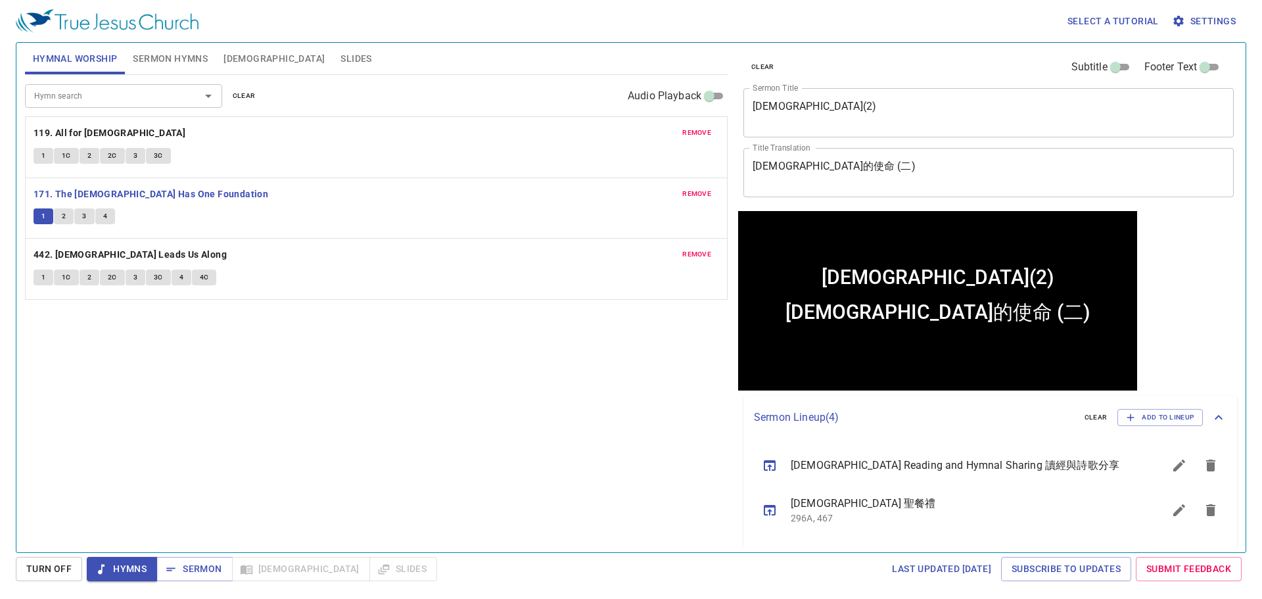
click at [68, 209] on button "2" at bounding box center [64, 216] width 20 height 16
click at [187, 51] on span "Sermon Hymns" at bounding box center [170, 59] width 75 height 16
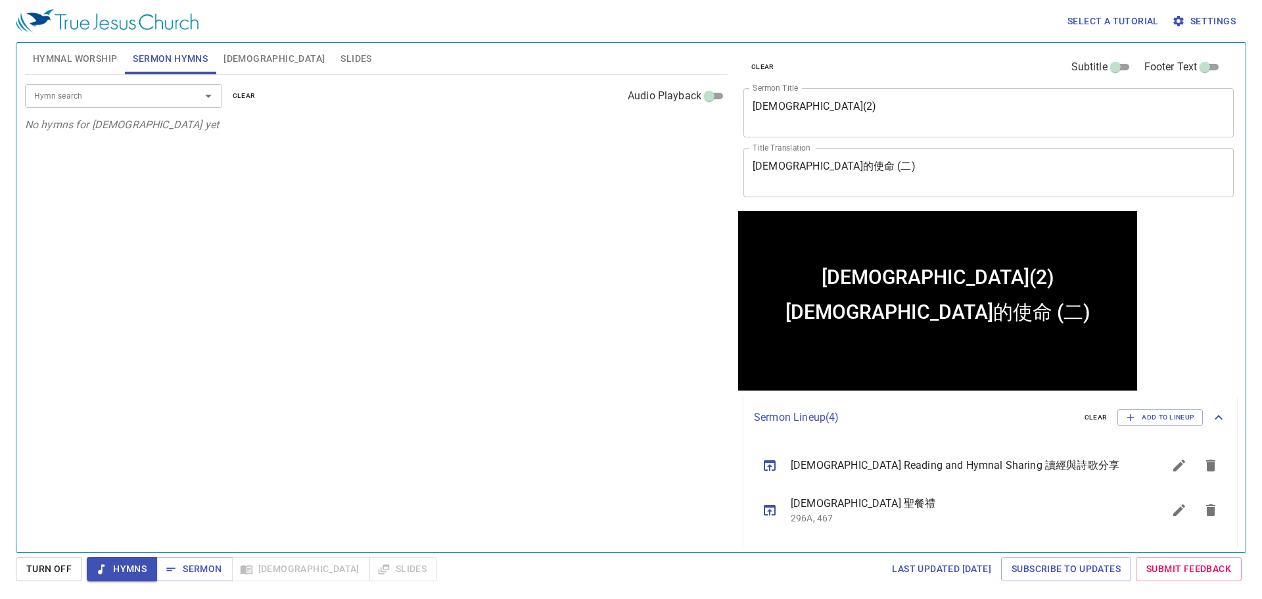
click at [111, 95] on input "Hymn search" at bounding box center [104, 95] width 150 height 15
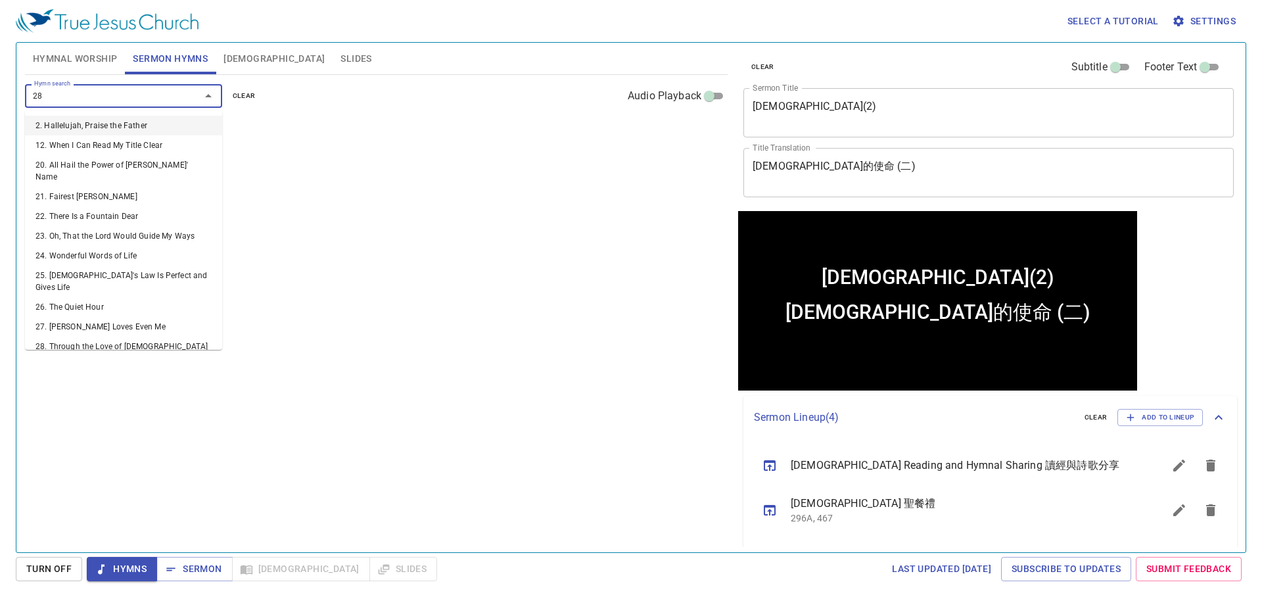
type input "286"
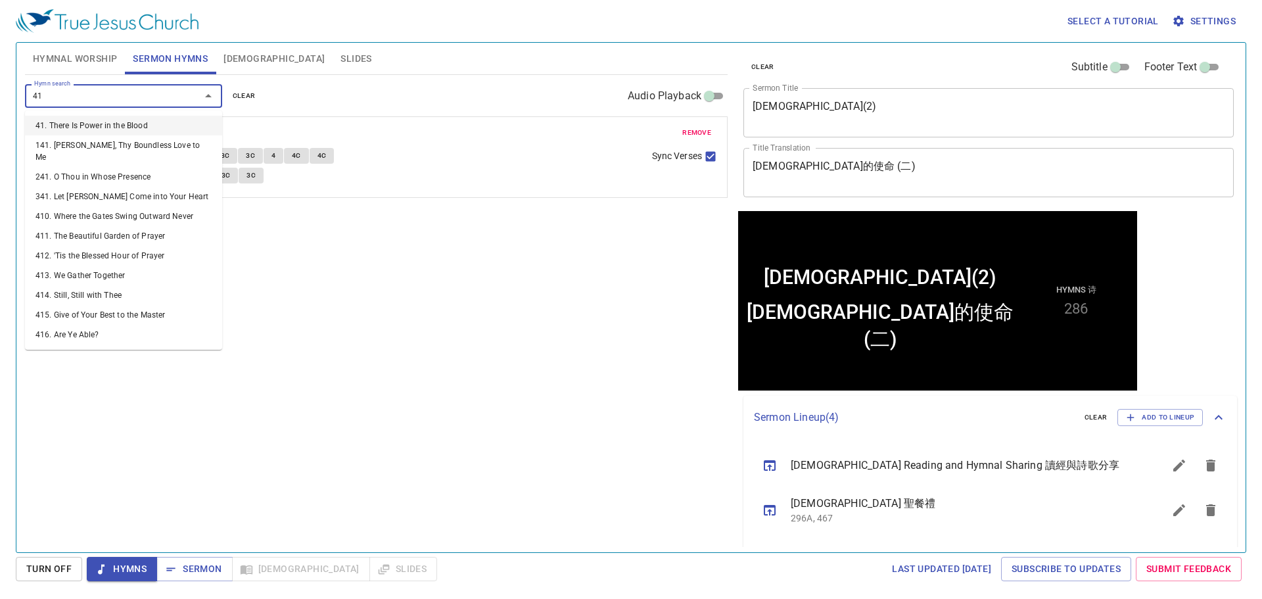
type input "416"
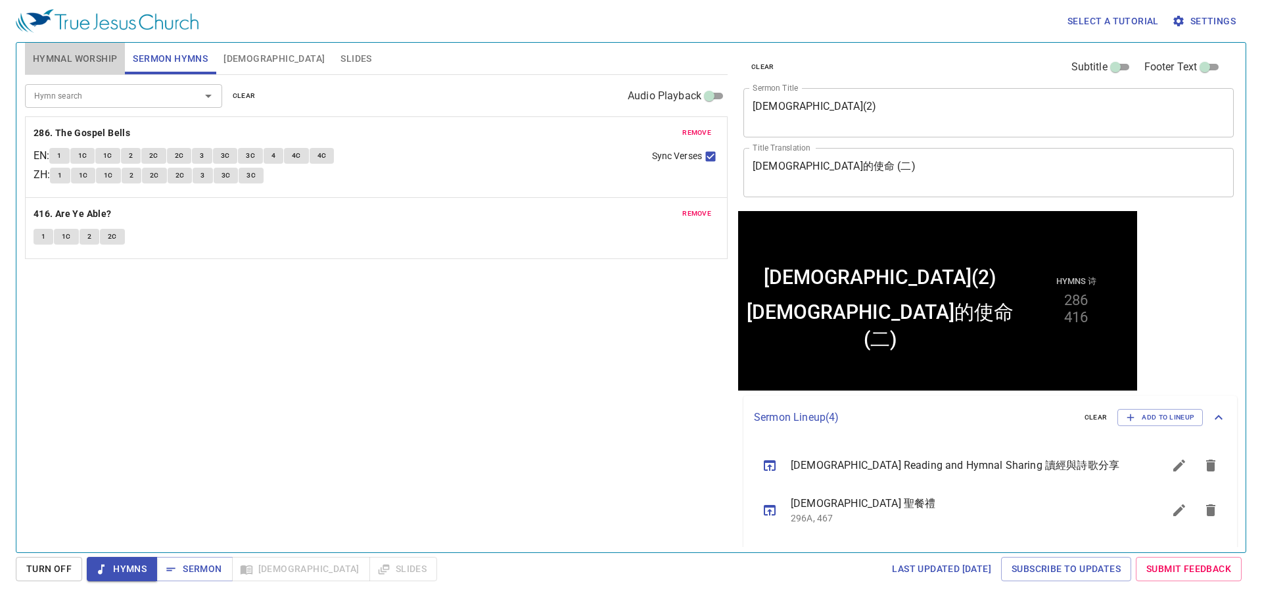
click at [72, 58] on span "Hymnal Worship" at bounding box center [75, 59] width 85 height 16
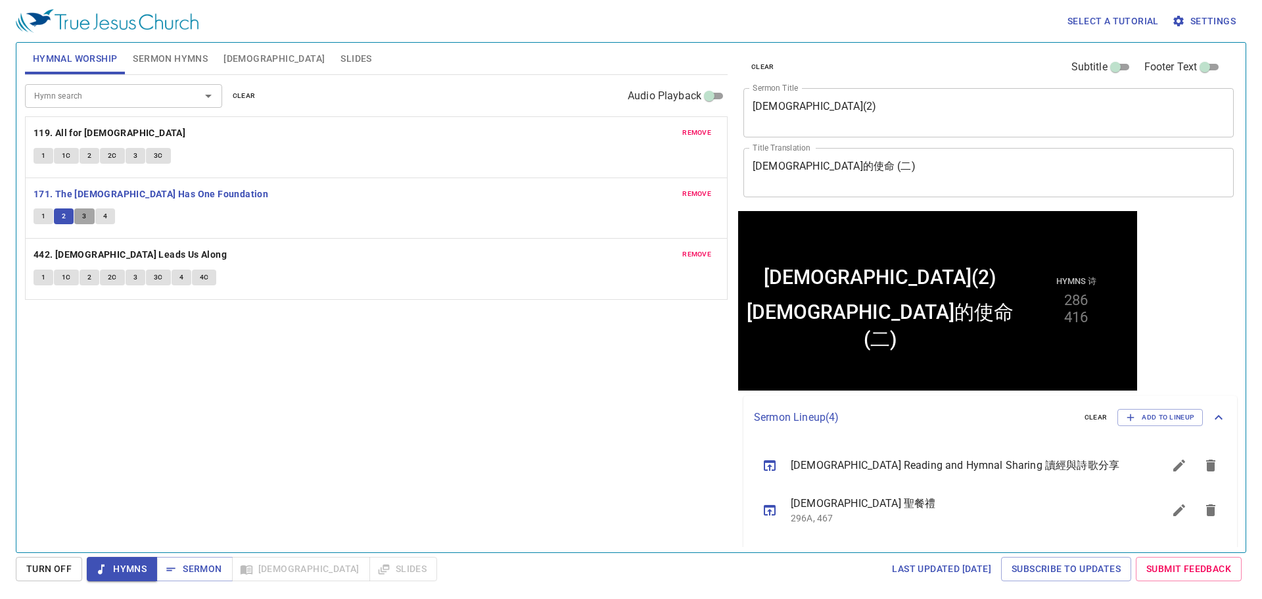
click at [86, 221] on span "3" at bounding box center [84, 216] width 4 height 12
click at [212, 455] on div "Hymn search Hymn search clear Audio Playback remove 119. All for Jesus 1 1C 2 2…" at bounding box center [376, 308] width 702 height 466
click at [225, 467] on div "Hymn search Hymn search clear Audio Playback remove 119. All for Jesus 1 1C 2 2…" at bounding box center [376, 308] width 702 height 466
click at [229, 465] on div "Hymn search Hymn search clear Audio Playback remove 119. All for Jesus 1 1C 2 2…" at bounding box center [376, 308] width 702 height 466
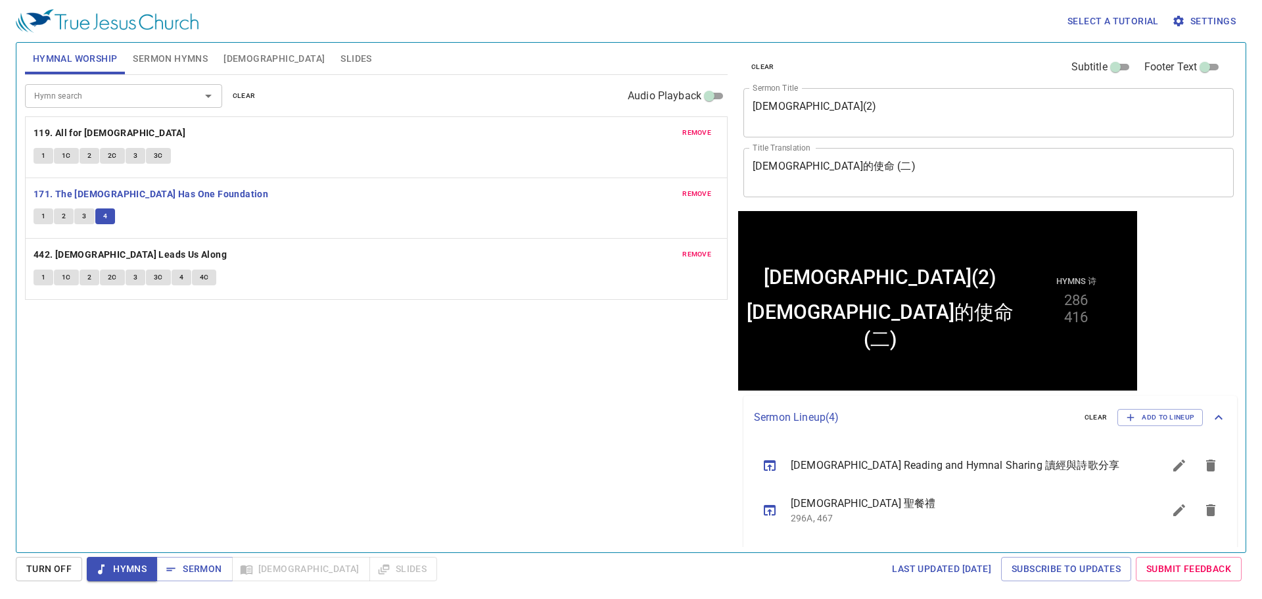
click at [235, 467] on div "Hymn search Hymn search clear Audio Playback remove 119. All for Jesus 1 1C 2 2…" at bounding box center [376, 308] width 702 height 466
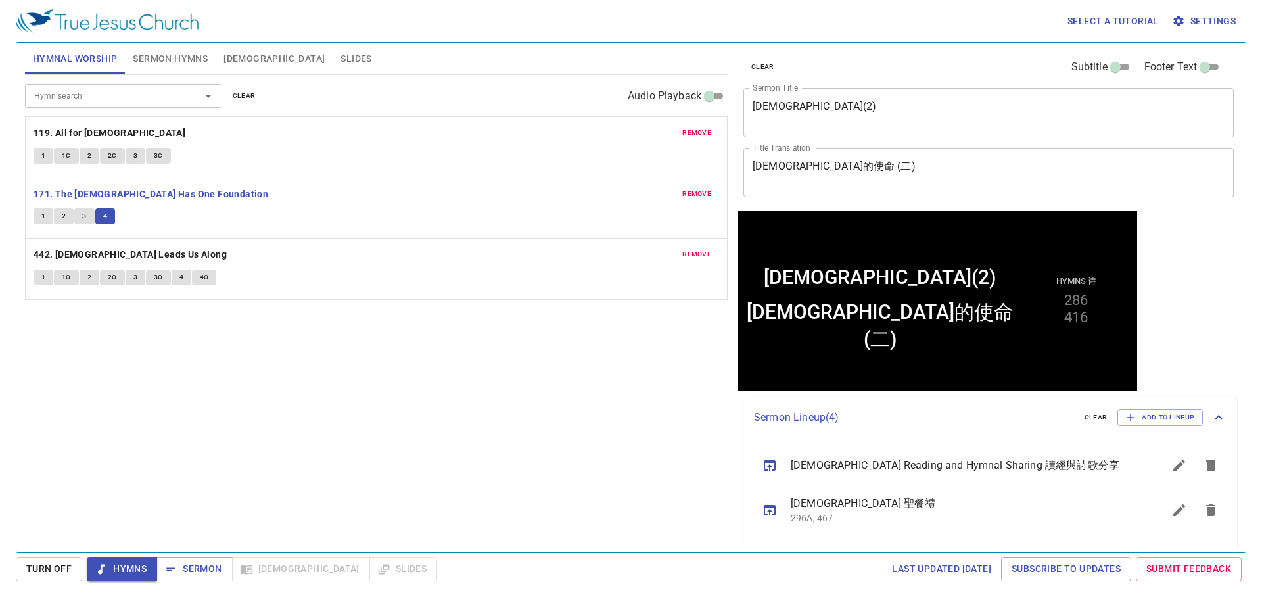
click at [235, 467] on div "Hymn search Hymn search clear Audio Playback remove 119. All for Jesus 1 1C 2 2…" at bounding box center [376, 308] width 702 height 466
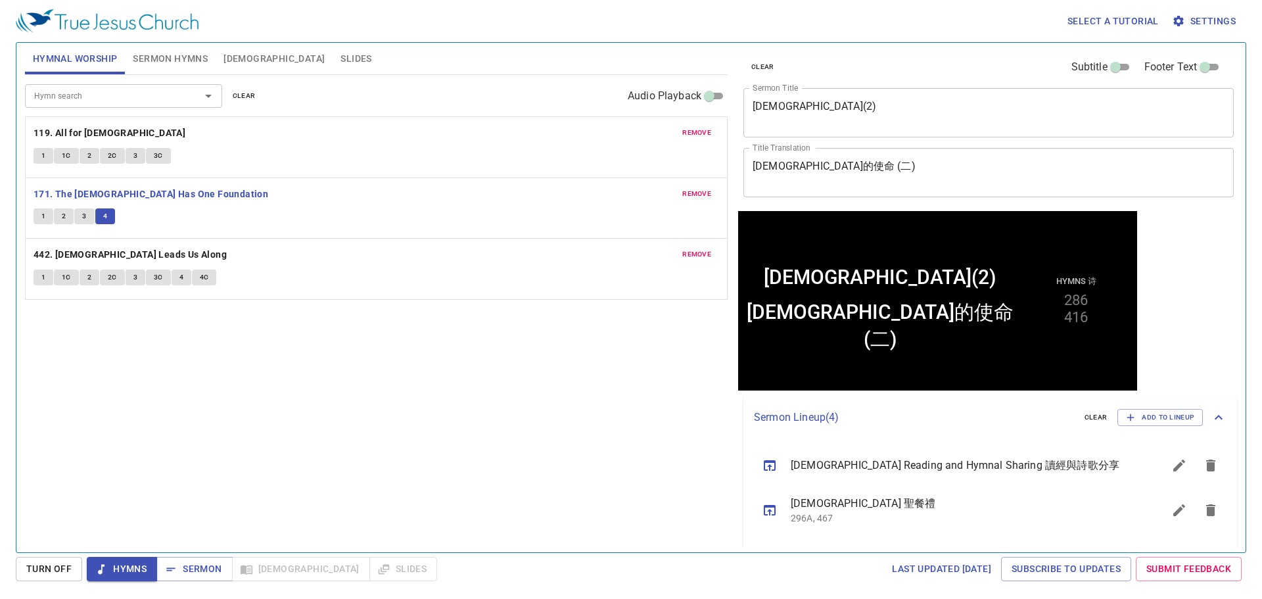
click at [116, 245] on div "remove 442. God Leads Us Along 1 1C 2 2C 3 3C 4 4C" at bounding box center [376, 269] width 701 height 60
click at [120, 256] on b "442. [DEMOGRAPHIC_DATA] Leads Us Along" at bounding box center [130, 254] width 193 height 16
click at [36, 281] on button "1" at bounding box center [44, 277] width 20 height 16
click at [142, 387] on div "Hymn search Hymn search clear Audio Playback remove 119. All for Jesus 1 1C 2 2…" at bounding box center [376, 308] width 702 height 466
click at [384, 423] on div "Hymn search Hymn search clear Audio Playback remove 119. All for Jesus 1 1C 2 2…" at bounding box center [376, 308] width 702 height 466
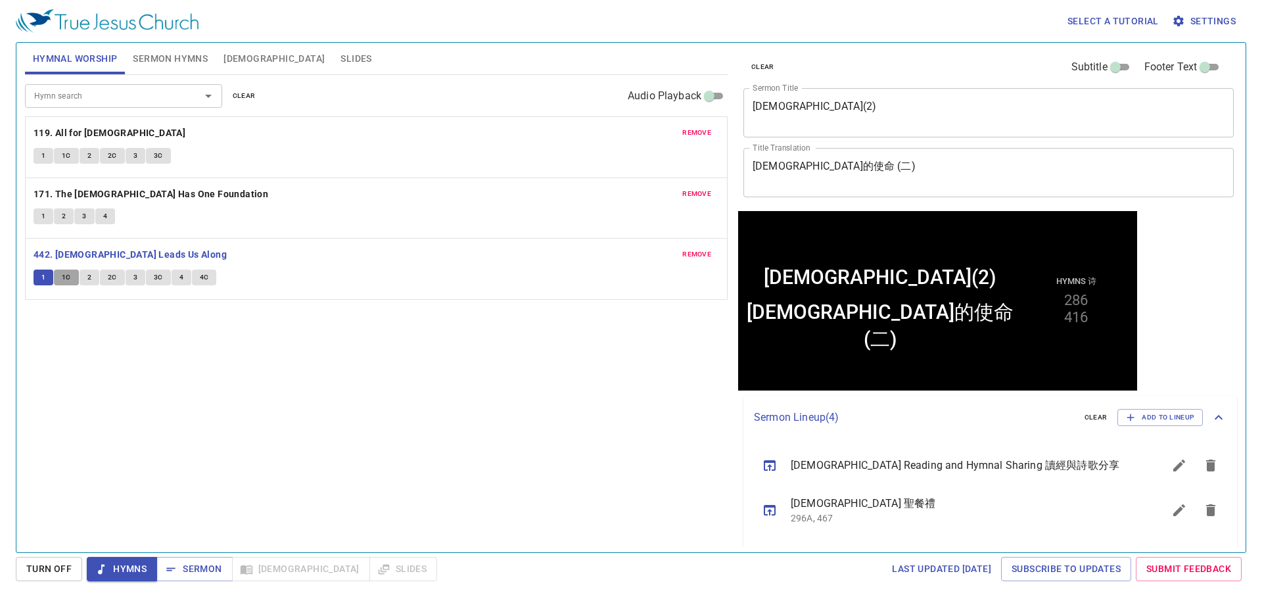
click at [61, 279] on button "1C" at bounding box center [66, 277] width 25 height 16
click at [77, 331] on div "Hymn search Hymn search clear Audio Playback remove 119. All for Jesus 1 1C 2 2…" at bounding box center [376, 308] width 702 height 466
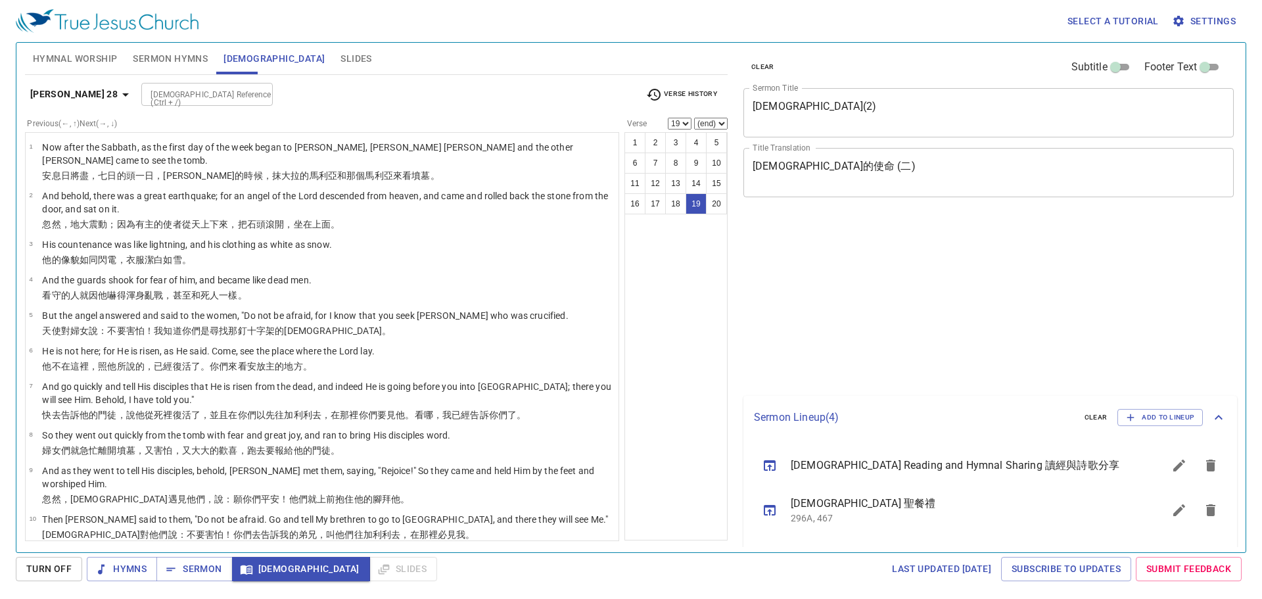
select select "19"
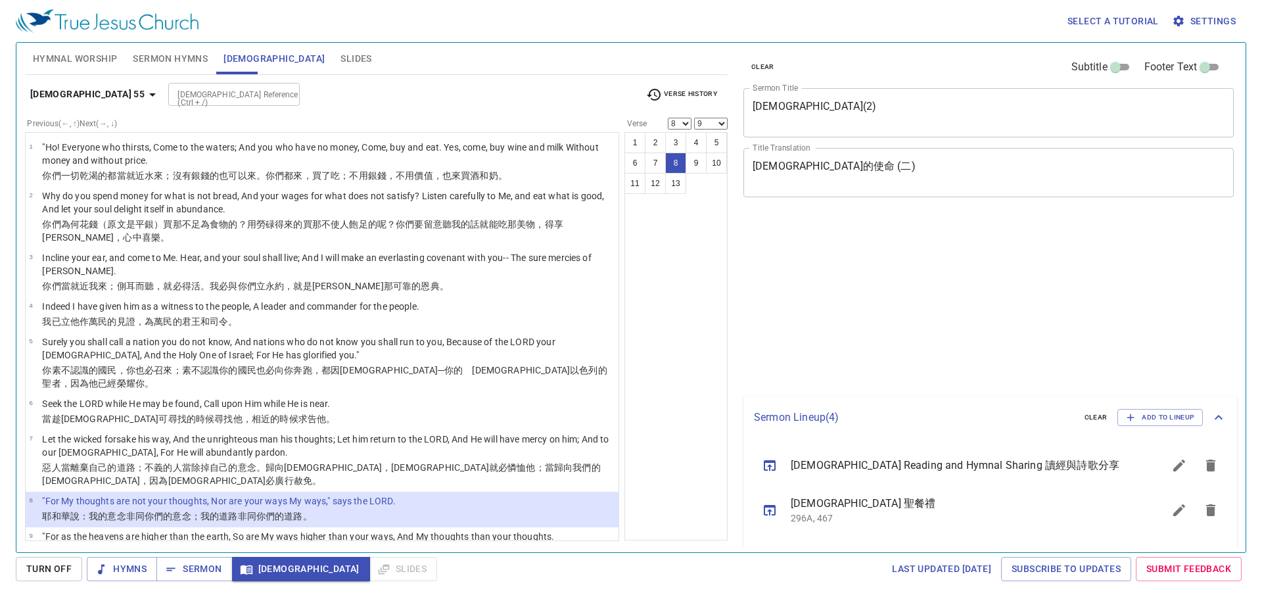
select select "8"
select select "9"
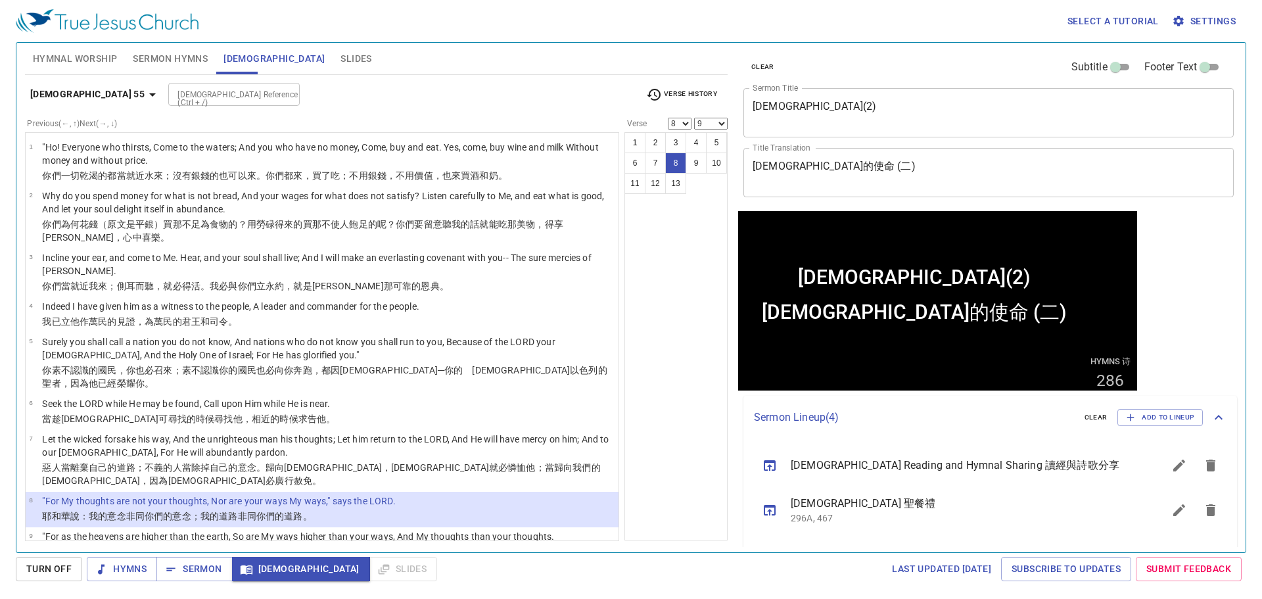
scroll to position [196, 0]
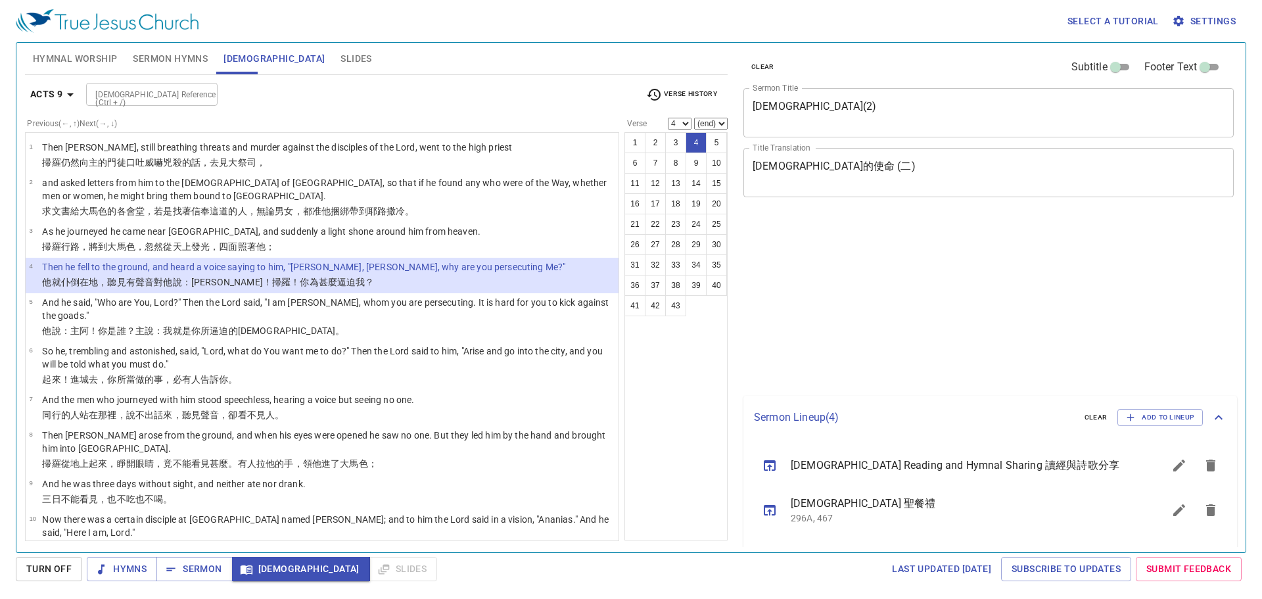
select select "4"
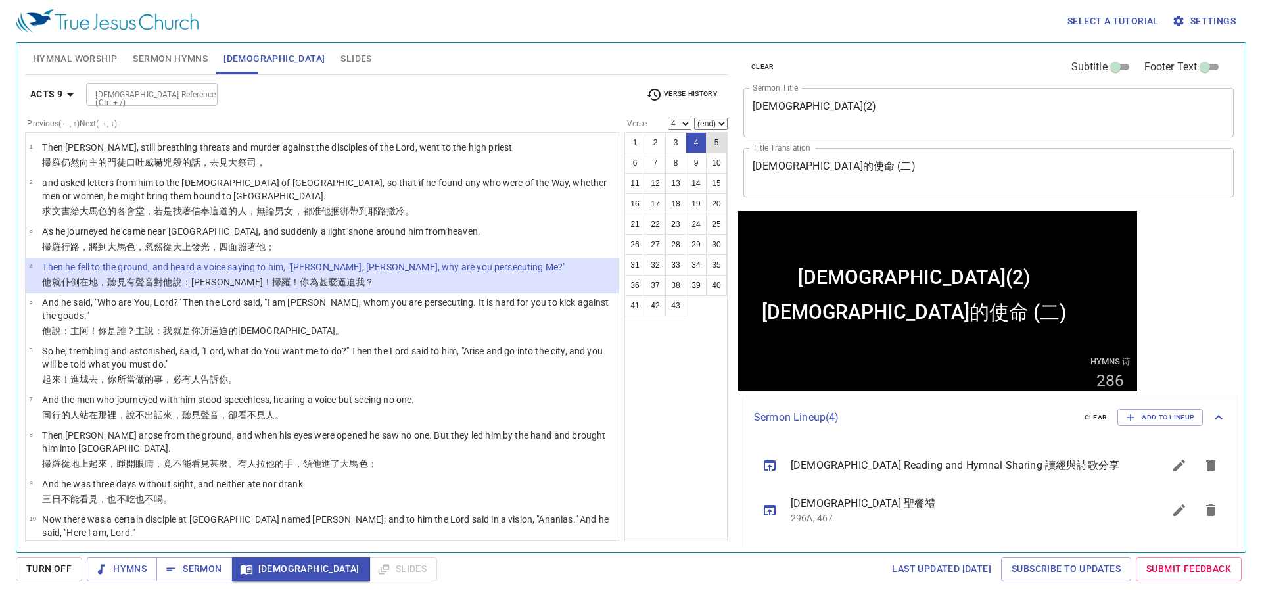
click at [720, 119] on select "(end) 5 6 7 8 9 10 11 12 13 14 15 16 17 18 19 20 21 22 23 24 25 26 27 28 29 30 …" at bounding box center [711, 124] width 34 height 12
click at [720, 126] on select "(end) 5 6 7 8 9 10 11 12 13 14 15 16 17 18 19 20 21 22 23 24 25 26 27 28 29 30 …" at bounding box center [711, 124] width 34 height 12
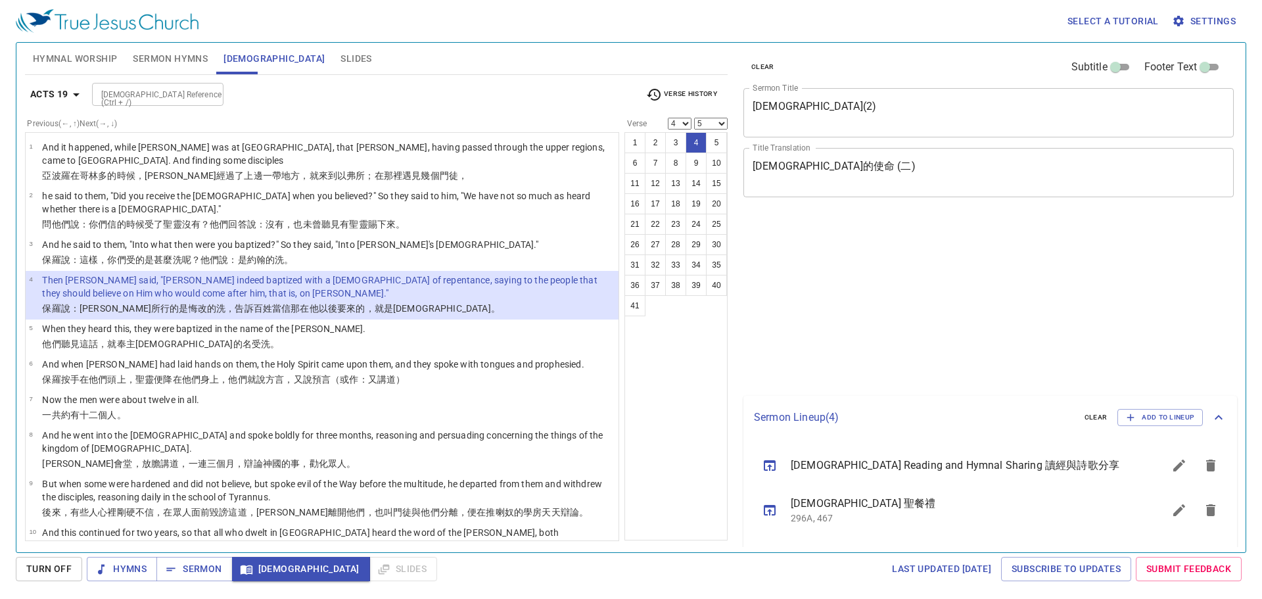
select select "4"
select select "5"
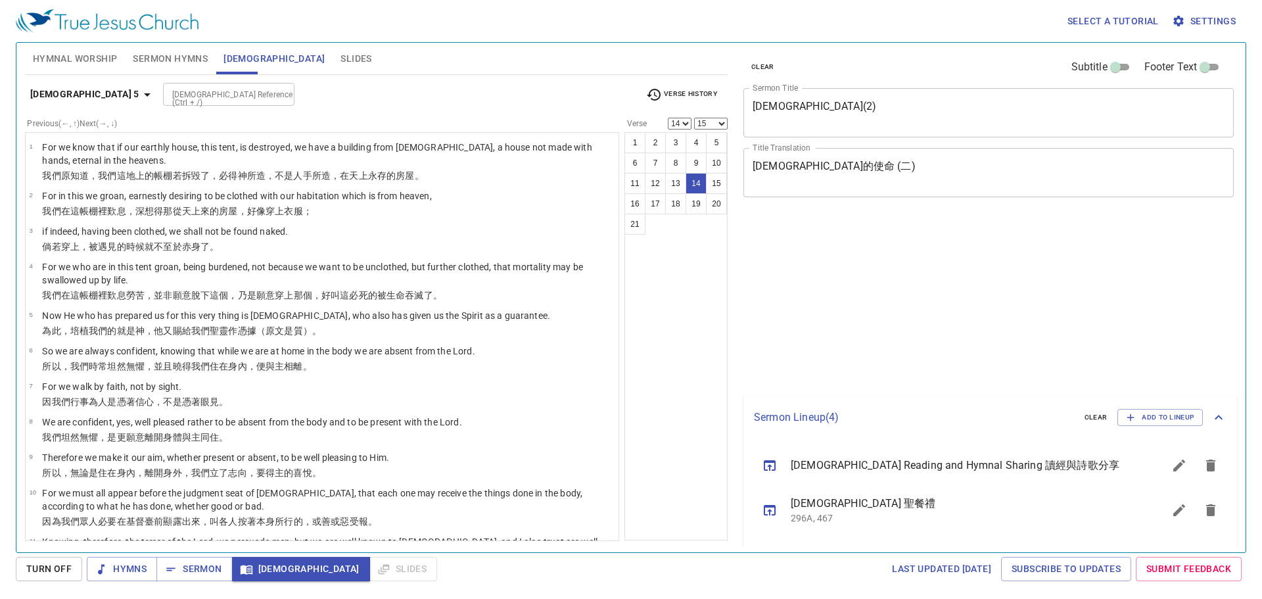
select select "14"
select select "15"
select select "14"
select select "15"
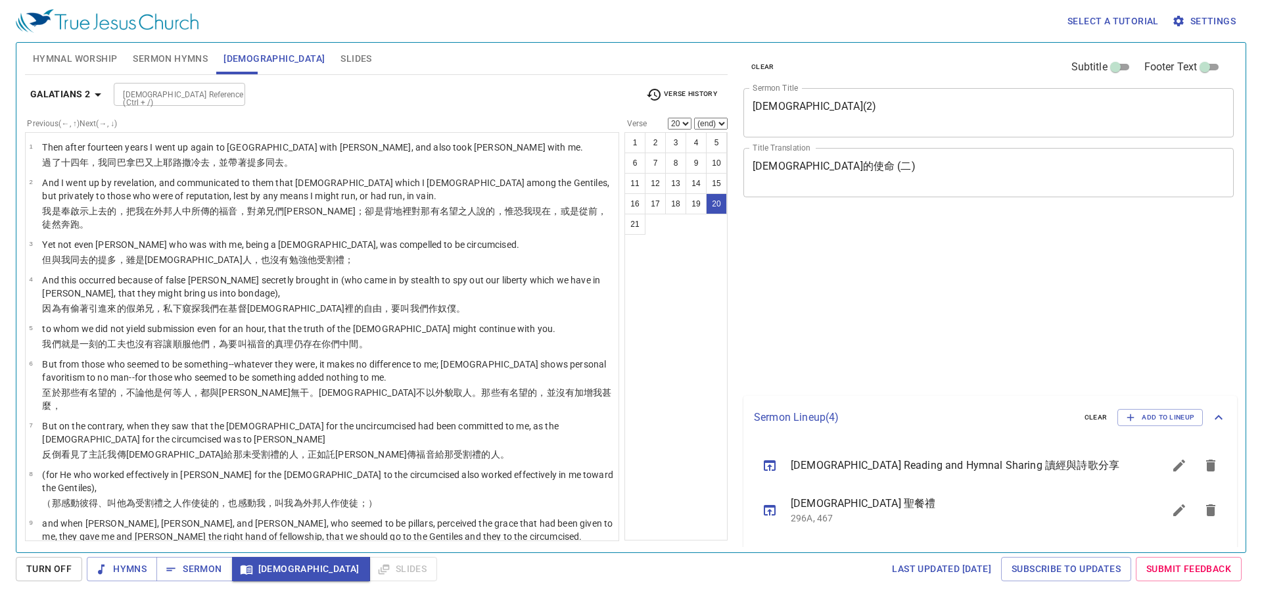
select select "20"
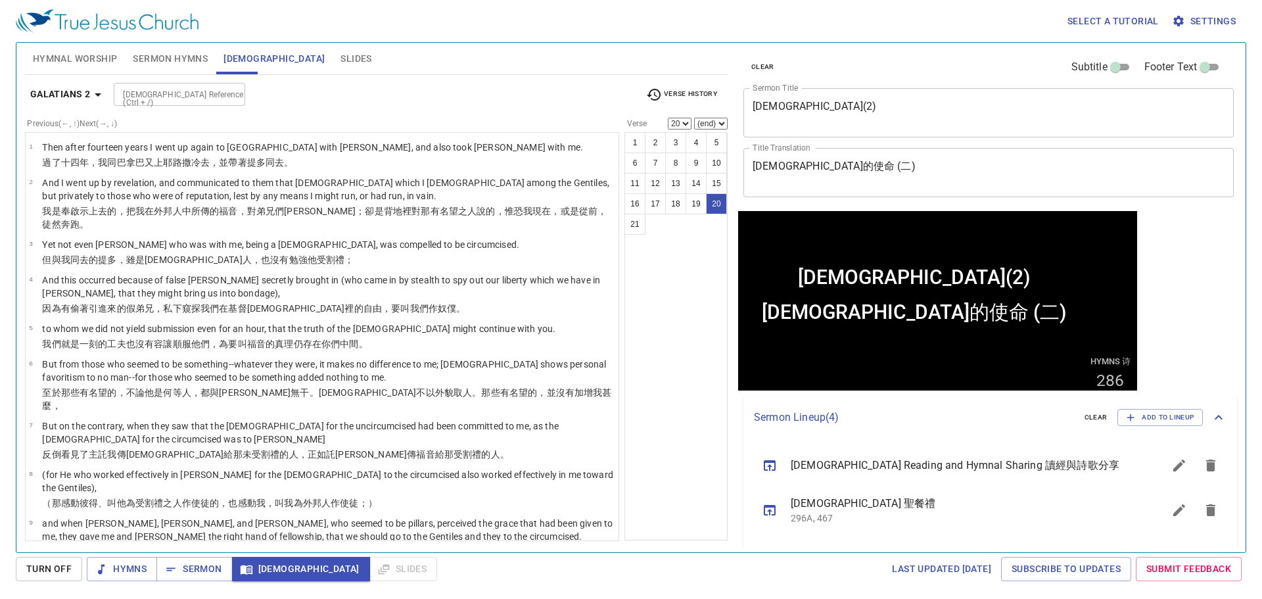
scroll to position [519, 0]
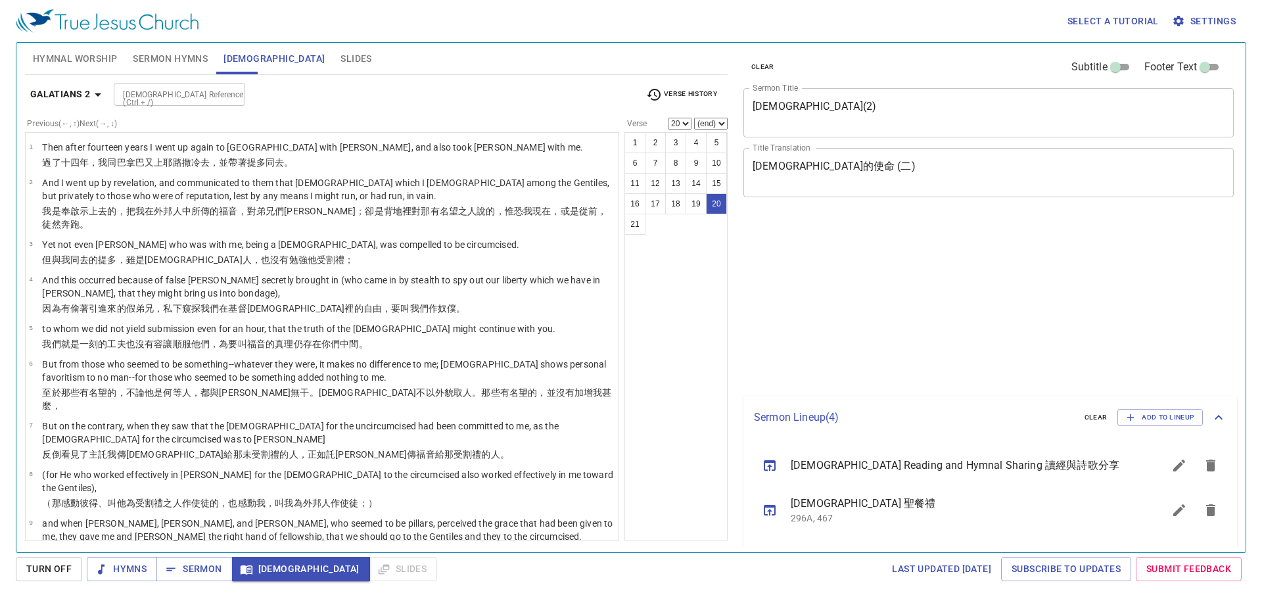
select select "20"
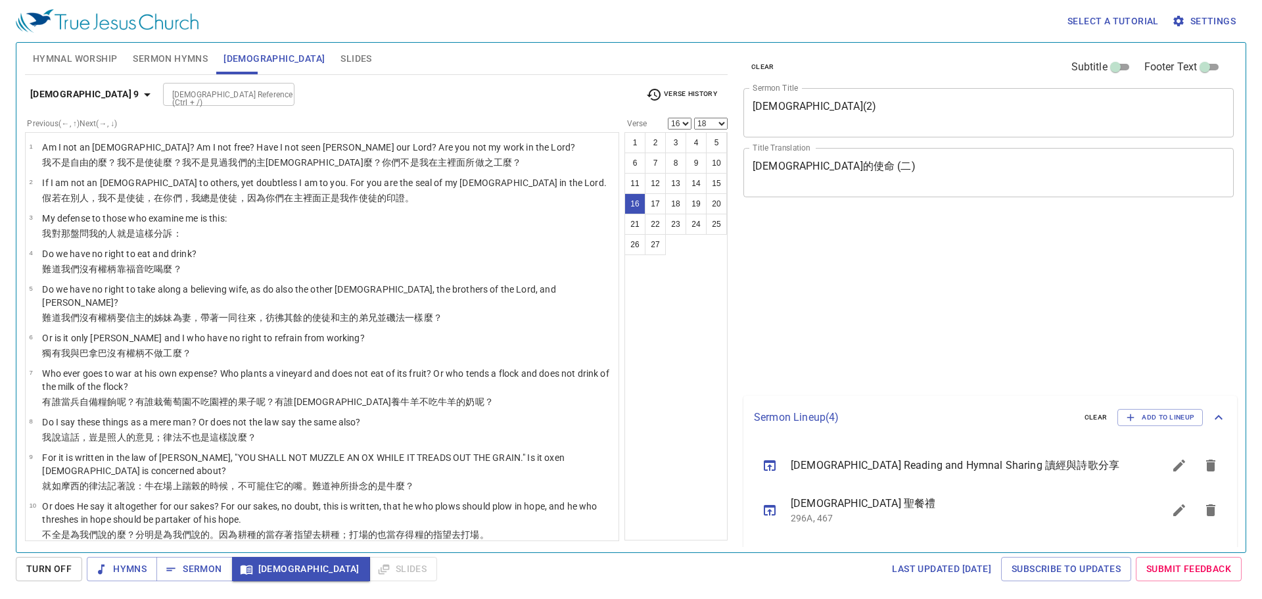
select select "16"
select select "18"
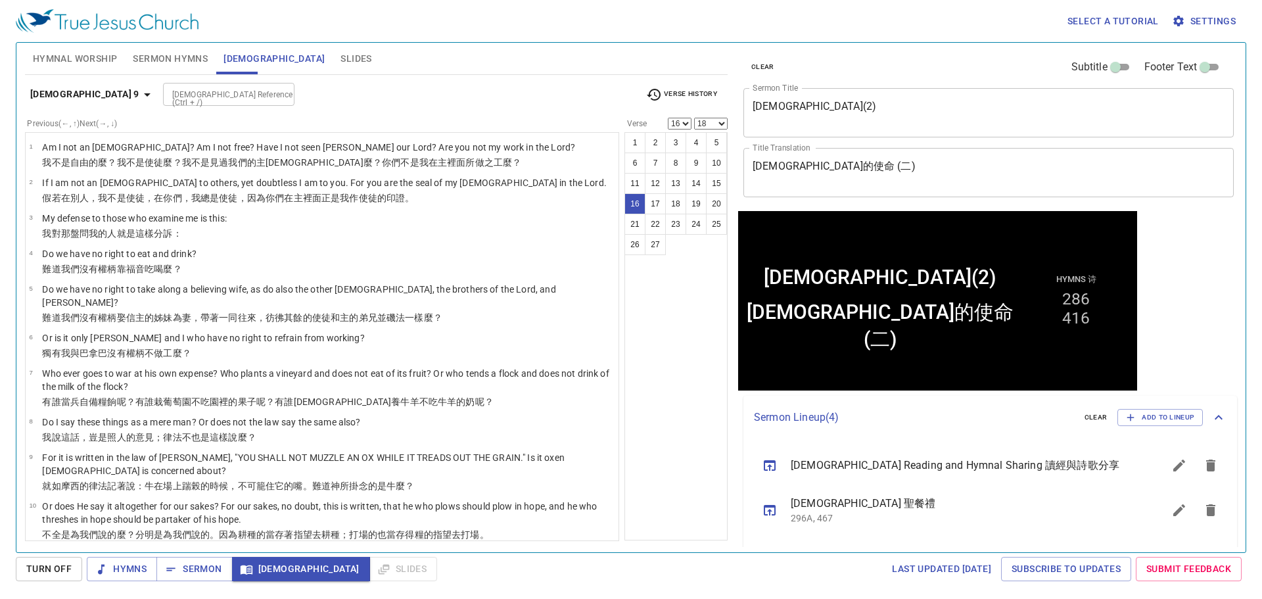
click at [355, 96] on div "Bible Reference (Ctrl + /) Bible Reference (Ctrl + /)" at bounding box center [399, 94] width 472 height 23
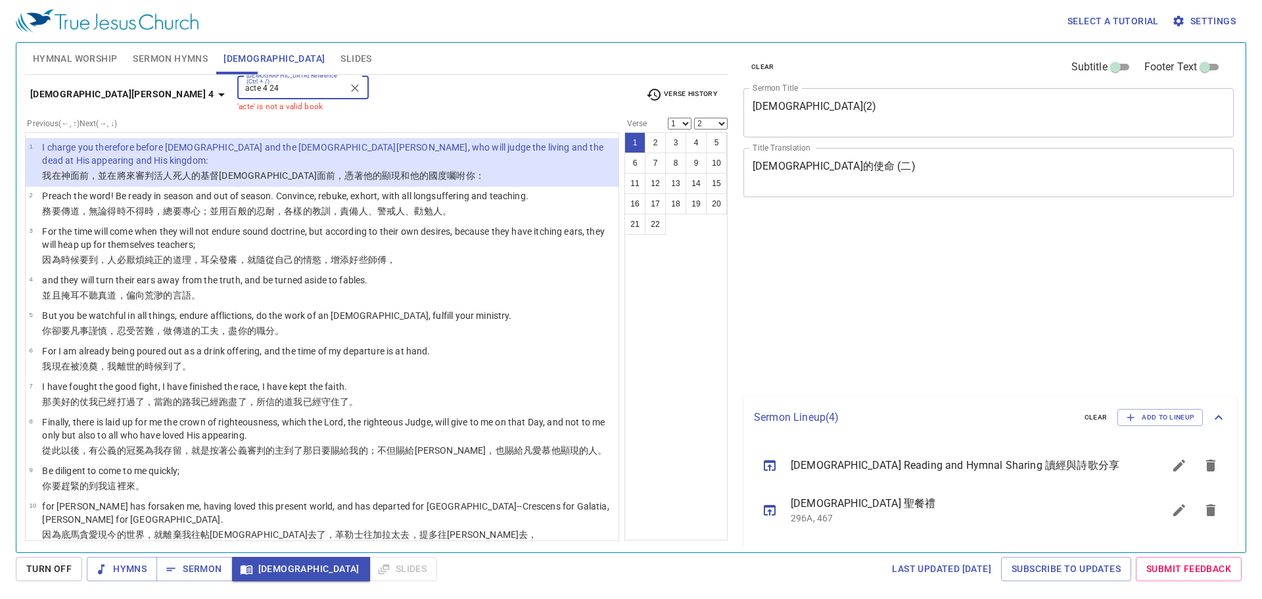
select select "2"
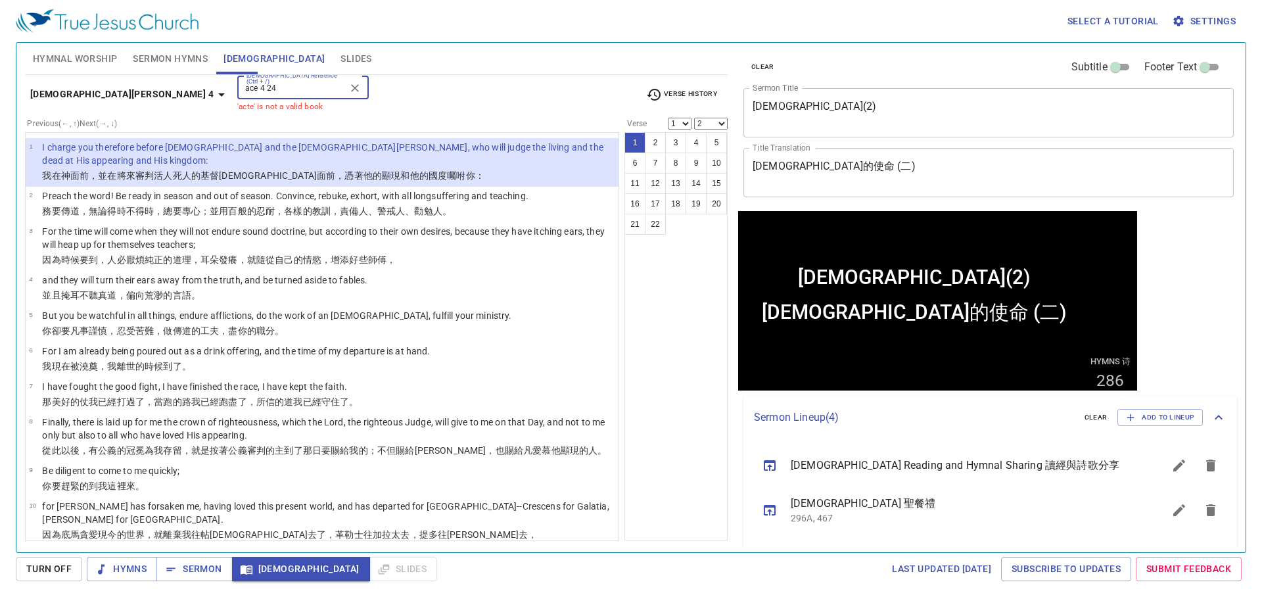
type input "acse 4 24"
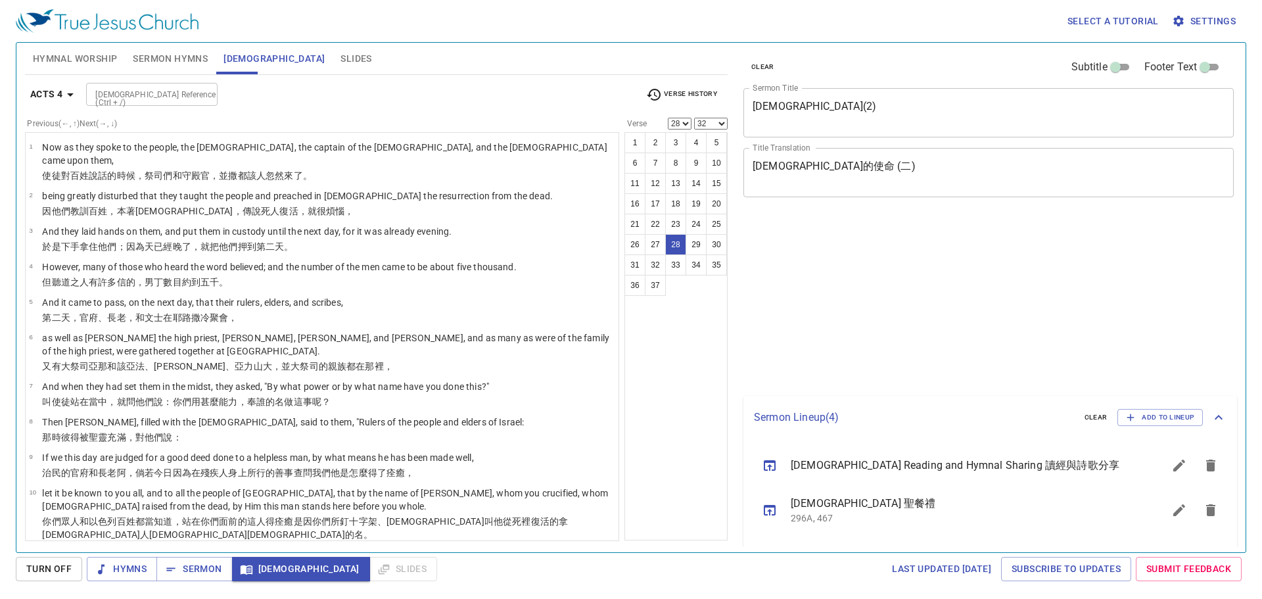
select select "28"
select select "32"
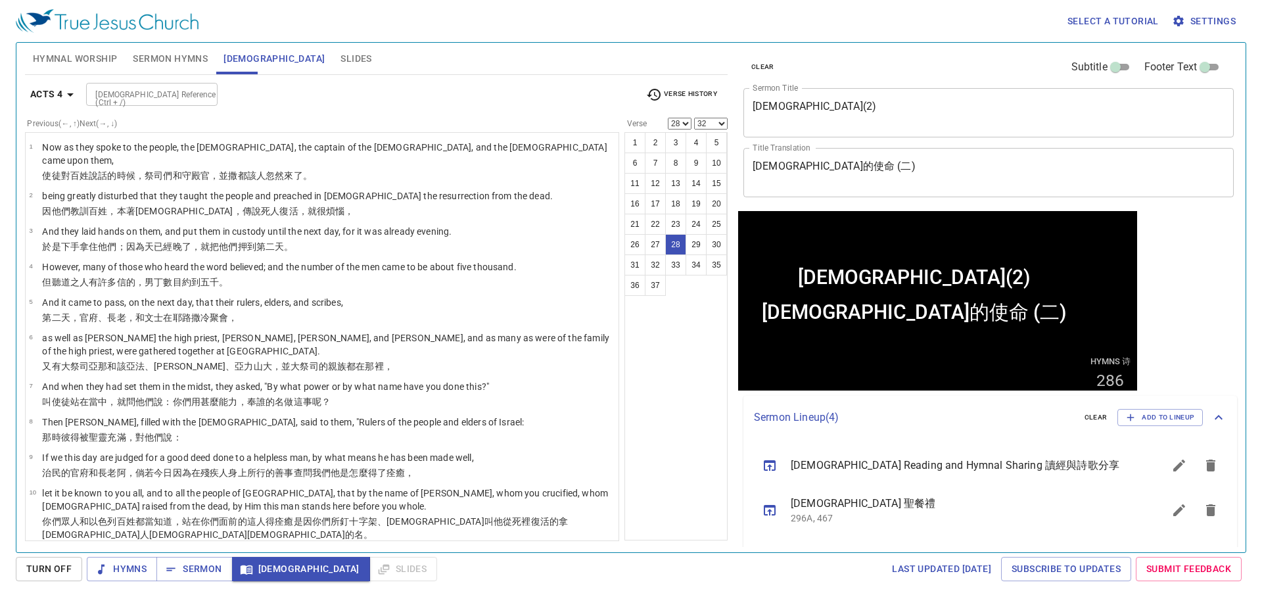
scroll to position [1100, 0]
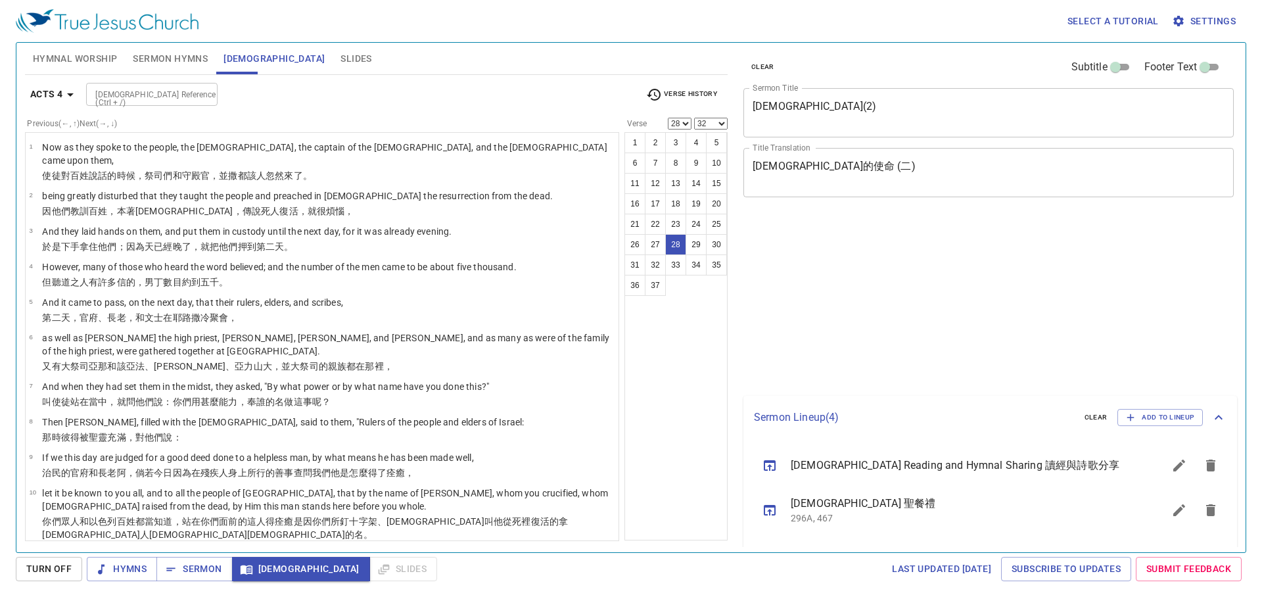
select select "28"
select select "32"
select select "28"
select select "32"
select select "28"
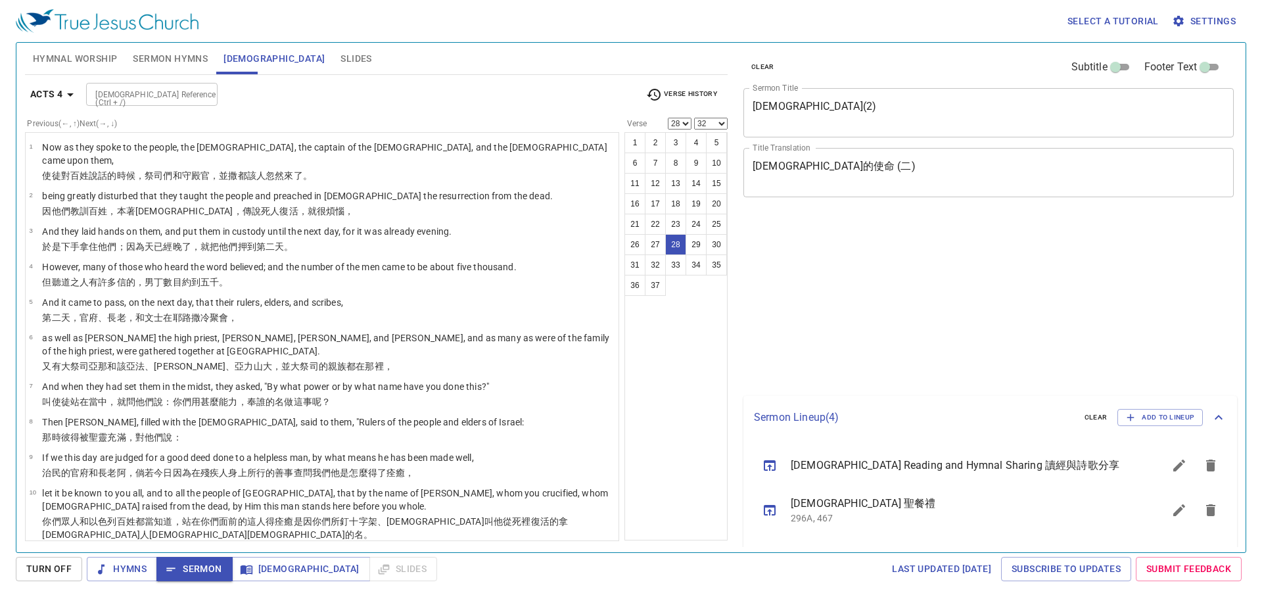
select select "32"
